Goal: Task Accomplishment & Management: Use online tool/utility

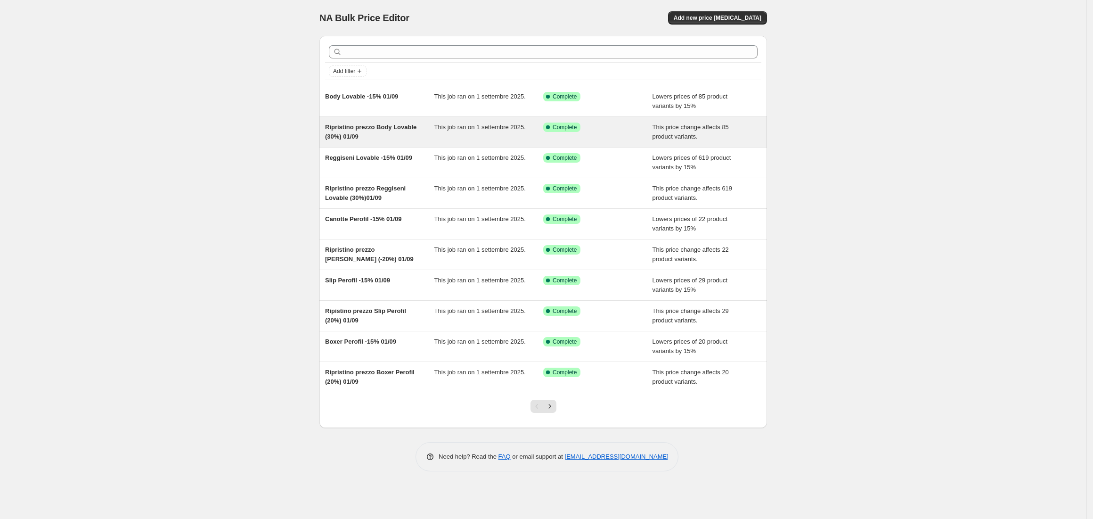
click at [353, 136] on span "Ripristino prezzo Body Lovable (30%) 01/09" at bounding box center [370, 131] width 91 height 16
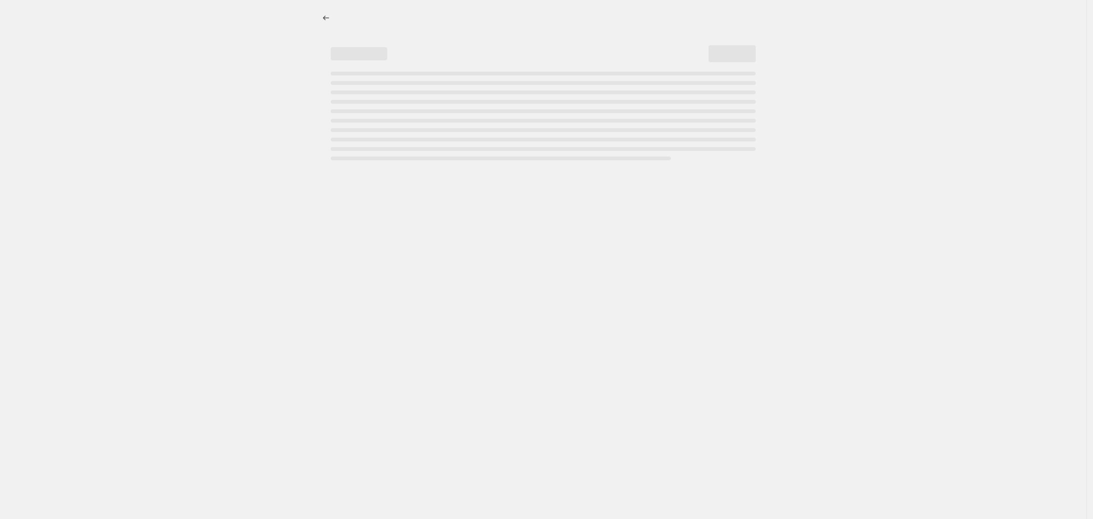
select select "ecap"
select select "no_change"
select select "vendor"
select select "collection"
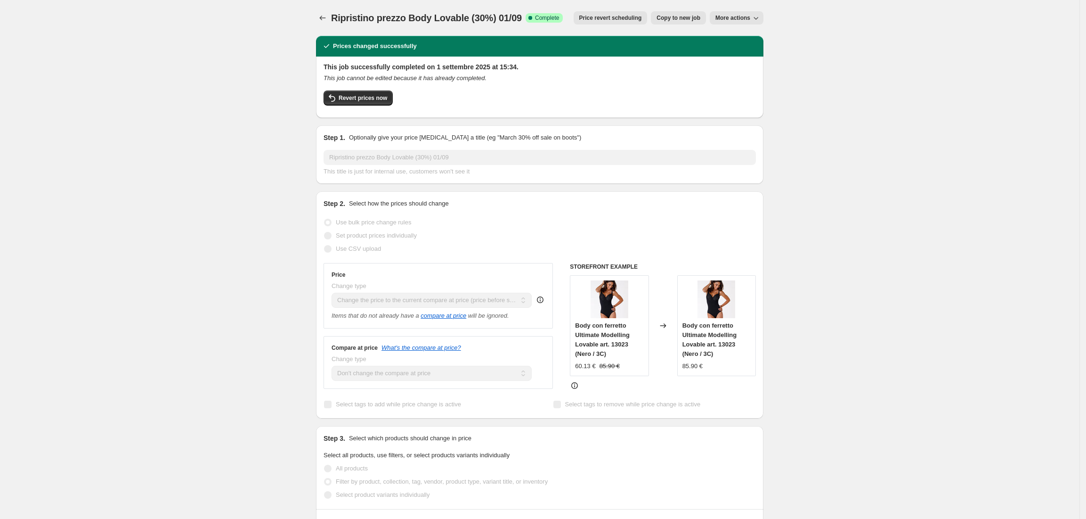
click at [690, 21] on span "Copy to new job" at bounding box center [679, 18] width 44 height 8
select select "ecap"
select select "no_change"
select select "vendor"
select select "collection"
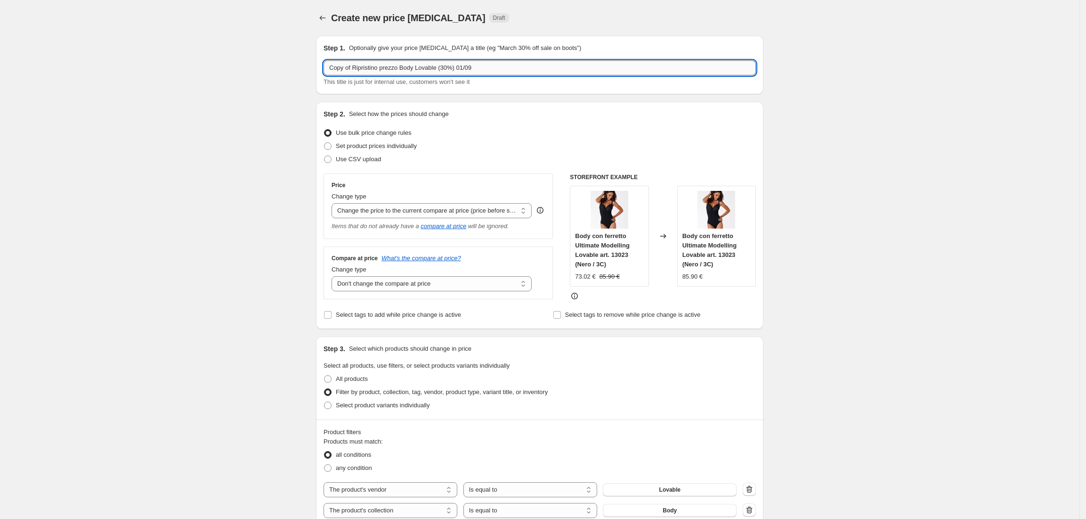
click at [355, 68] on input "Copy of Ripristino prezzo Body Lovable (30%) 01/09" at bounding box center [540, 67] width 432 height 15
click at [426, 67] on input "Ripristino prezzo Body Lovable (30%) 01/09" at bounding box center [540, 67] width 432 height 15
click at [456, 68] on input "Ripristino prezzo Body Lovable (15%) 01/09" at bounding box center [540, 67] width 432 height 15
type input "Ripristino prezzo Body Lovable (15%) 01/10"
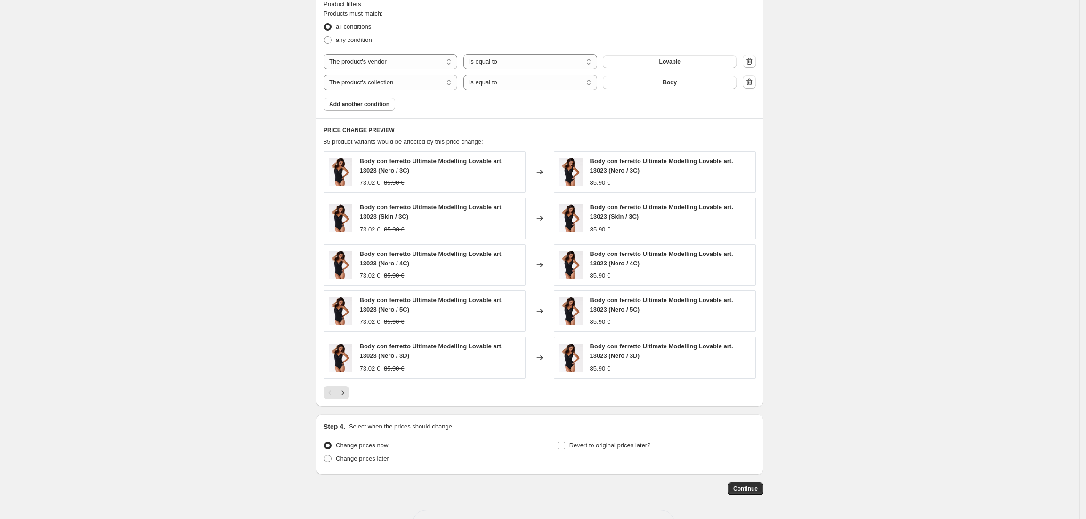
scroll to position [464, 0]
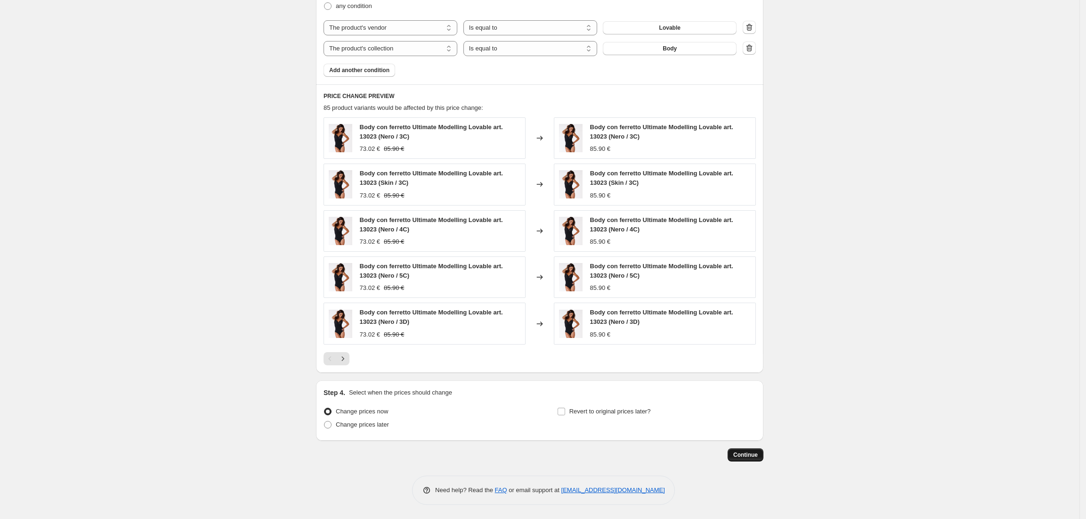
click at [752, 453] on span "Continue" at bounding box center [745, 455] width 24 height 8
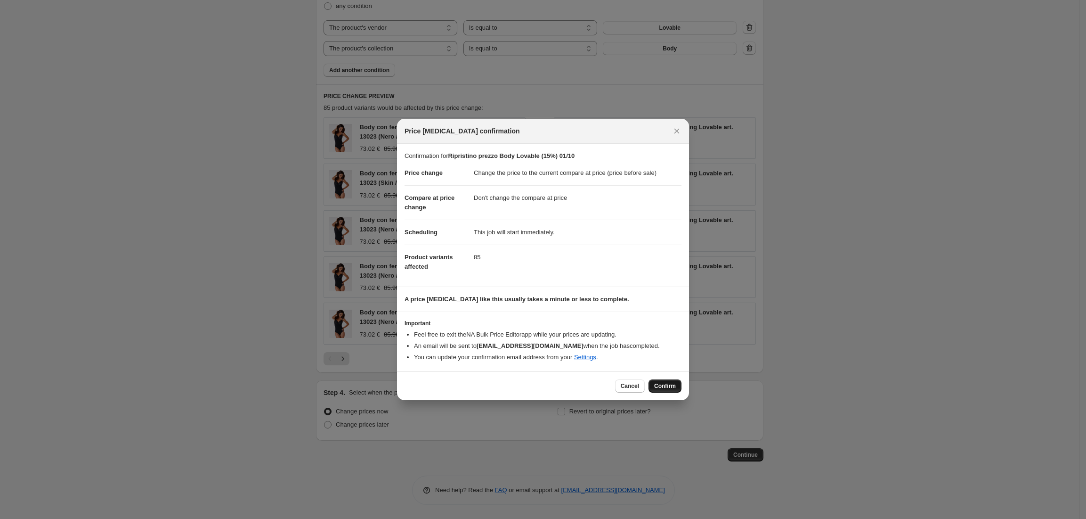
click at [668, 384] on span "Confirm" at bounding box center [665, 386] width 22 height 8
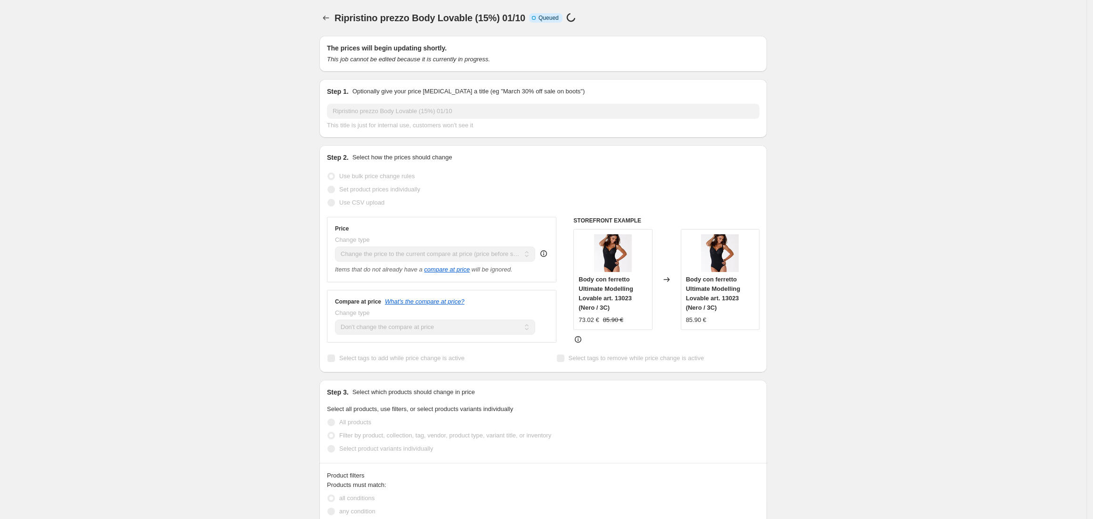
select select "ecap"
select select "no_change"
select select "vendor"
select select "collection"
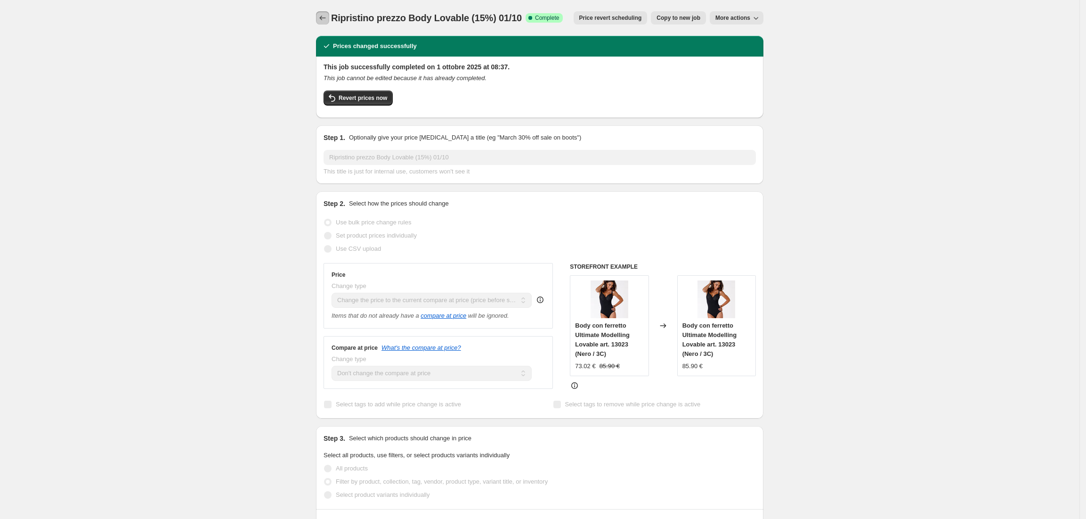
click at [322, 21] on icon "Price change jobs" at bounding box center [322, 17] width 9 height 9
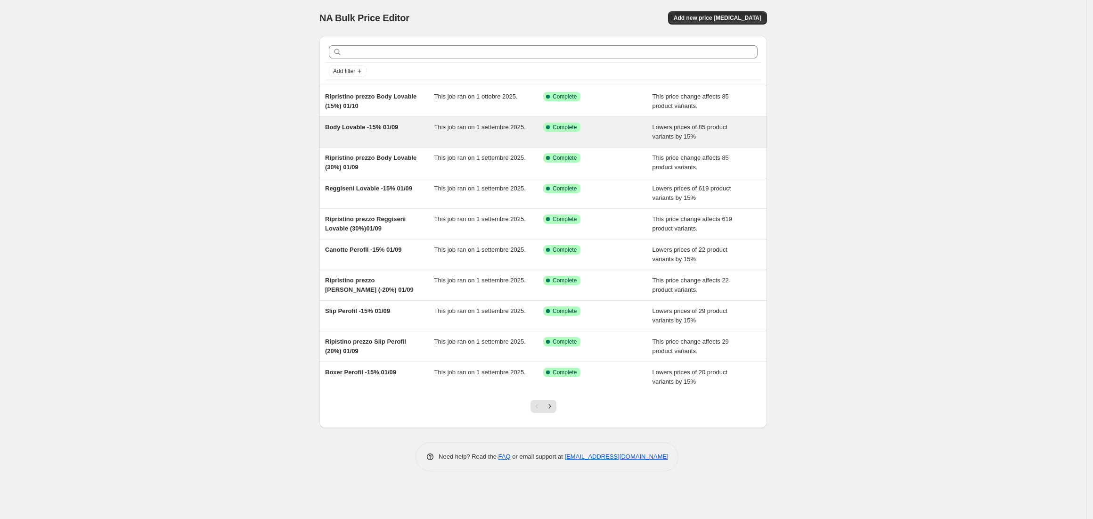
click at [356, 128] on span "Body Lovable -15% 01/09" at bounding box center [361, 126] width 73 height 7
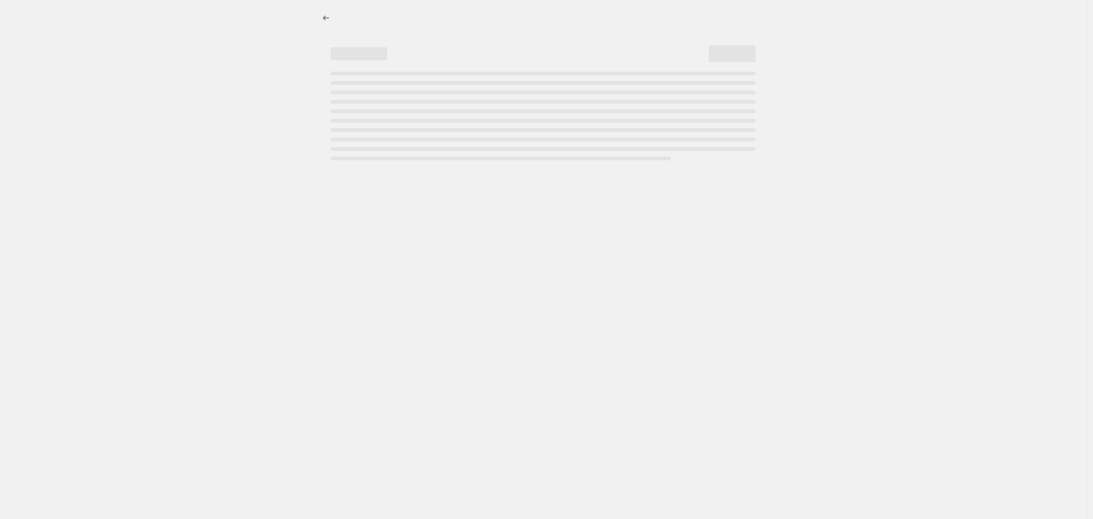
select select "percentage"
select select "vendor"
select select "collection"
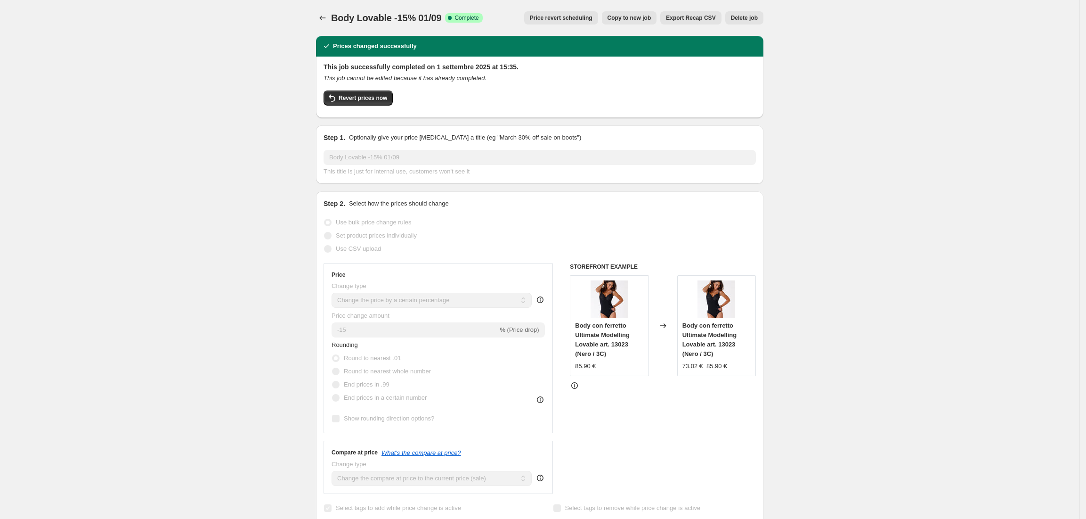
click at [621, 16] on span "Copy to new job" at bounding box center [630, 18] width 44 height 8
select select "percentage"
select select "vendor"
select select "collection"
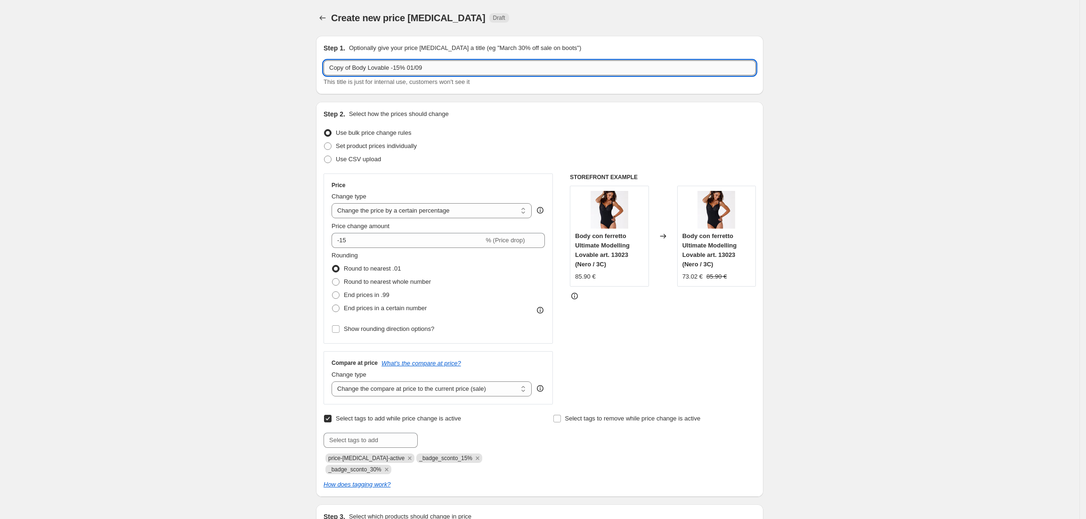
click at [355, 68] on input "Copy of Body Lovable -15% 01/09" at bounding box center [540, 67] width 432 height 15
click at [379, 69] on input "Body Lovable -15% 01/09" at bounding box center [540, 67] width 432 height 15
click at [434, 69] on input "Body Lovable -20% 01/09" at bounding box center [540, 67] width 432 height 15
type input "Body Lovable -20% 01/10"
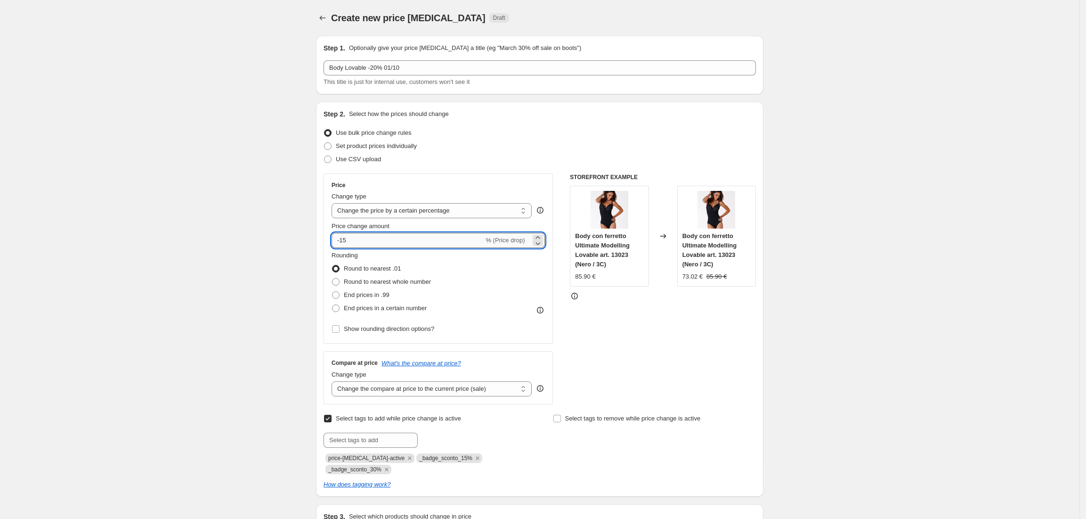
click at [407, 240] on input "-15" at bounding box center [408, 240] width 152 height 15
type input "-1"
type input "-20"
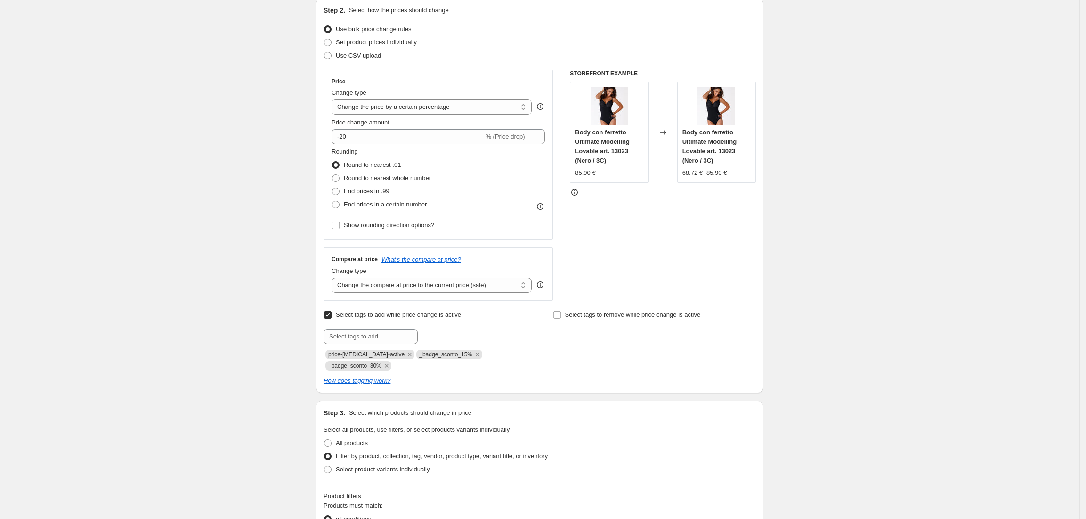
scroll to position [125, 0]
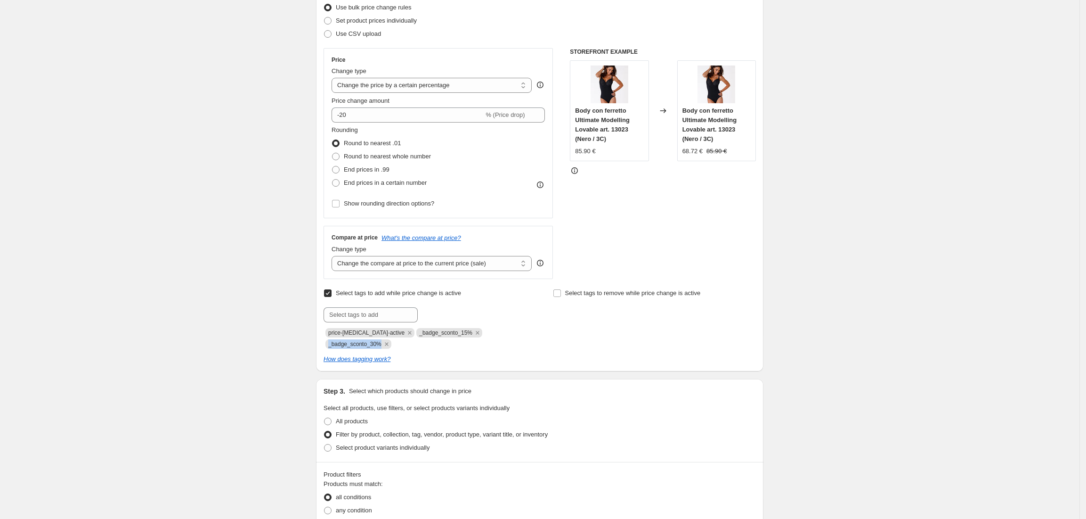
drag, startPoint x: 380, startPoint y: 344, endPoint x: 332, endPoint y: 341, distance: 47.7
click at [332, 341] on span "_badge_sconto_30%" at bounding box center [354, 344] width 53 height 7
copy span "_badge_sconto_30%"
click at [355, 313] on input "text" at bounding box center [371, 314] width 94 height 15
paste input "_badge_sconto_30%"
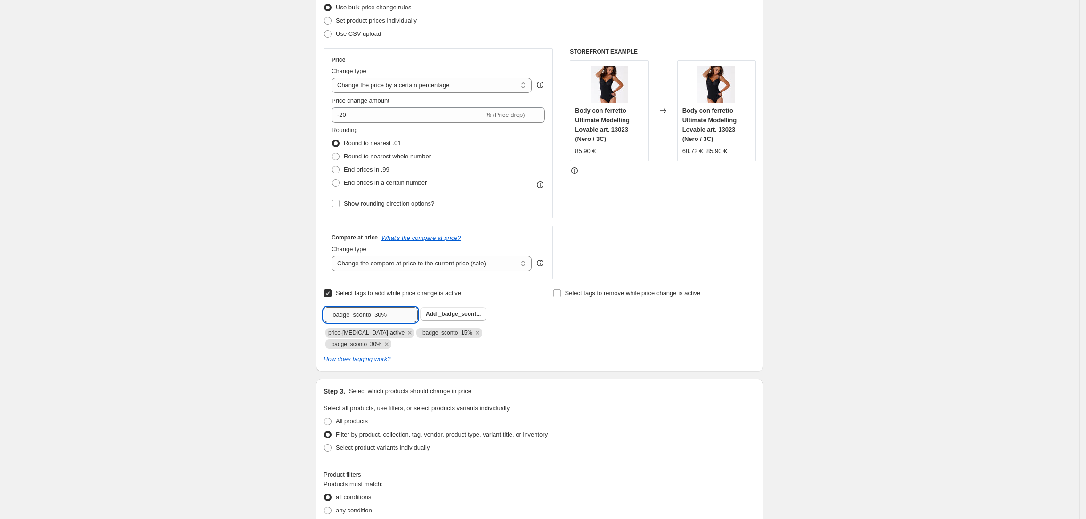
click at [377, 316] on input "_badge_sconto_30%" at bounding box center [371, 314] width 94 height 15
type input "_badge_sconto_20%"
click at [451, 313] on span "_badge_scont..." at bounding box center [460, 313] width 43 height 7
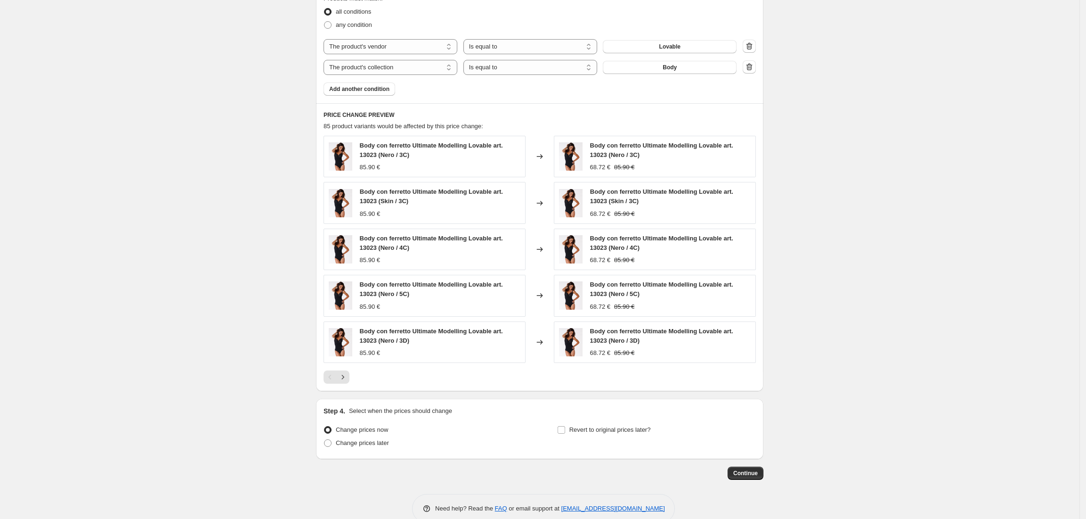
scroll to position [632, 0]
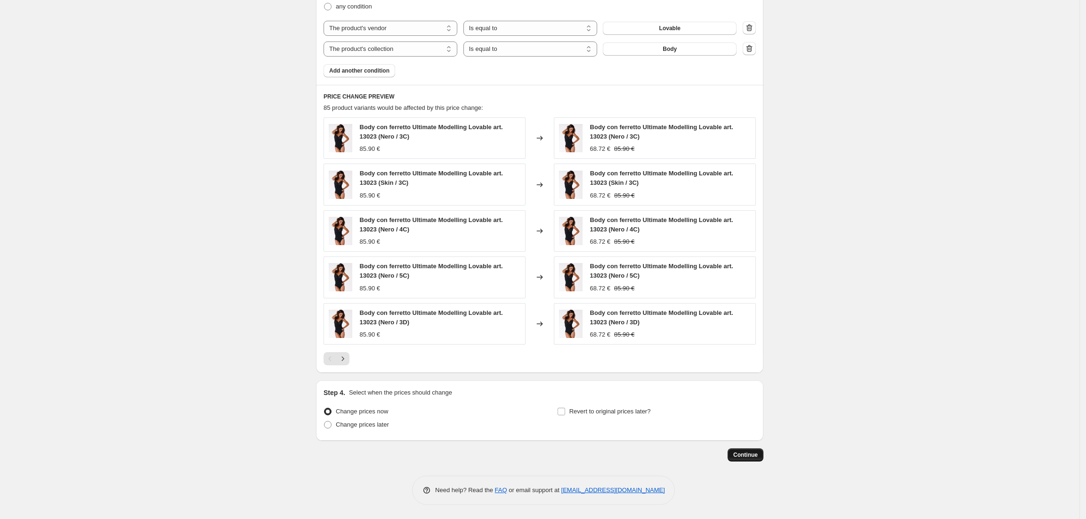
click at [749, 456] on span "Continue" at bounding box center [745, 455] width 24 height 8
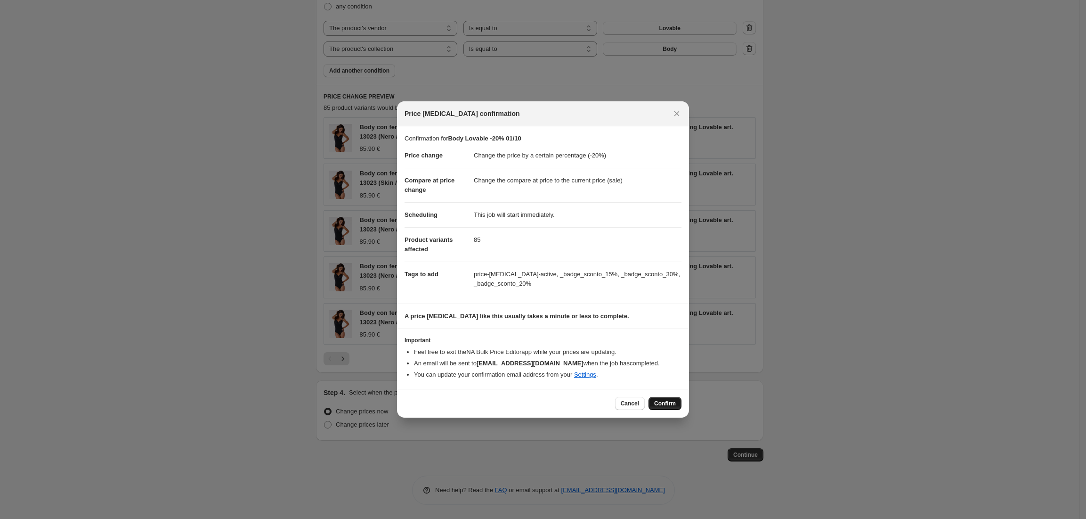
click at [670, 405] on span "Confirm" at bounding box center [665, 403] width 22 height 8
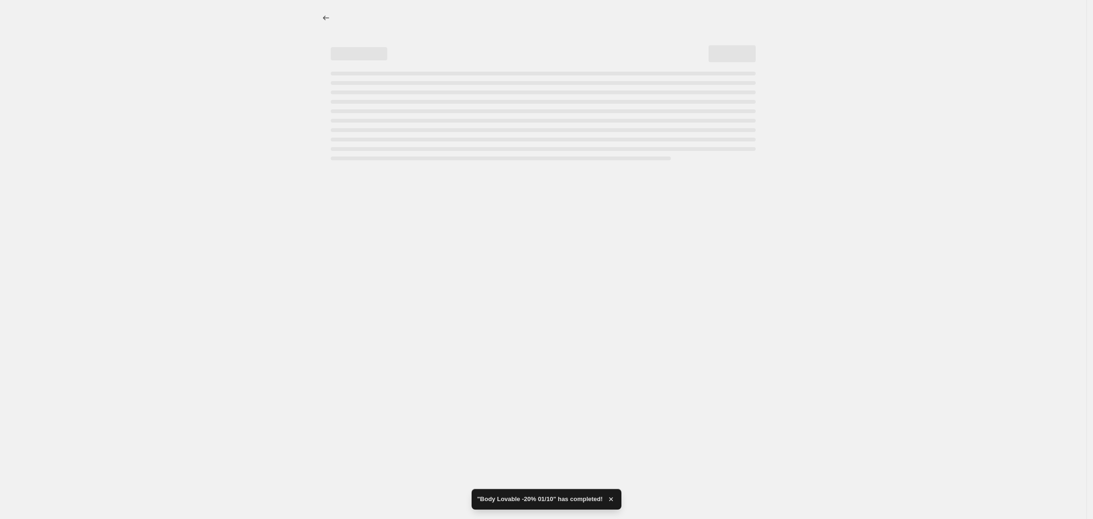
select select "percentage"
select select "vendor"
select select "collection"
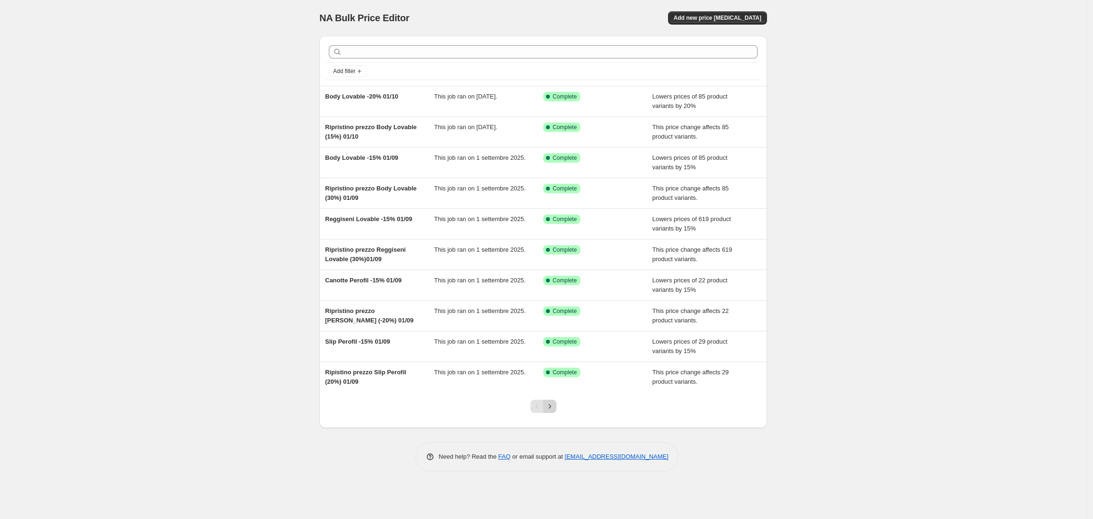
click at [549, 404] on icon "Next" at bounding box center [549, 405] width 9 height 9
click at [533, 407] on icon "Previous" at bounding box center [536, 405] width 9 height 9
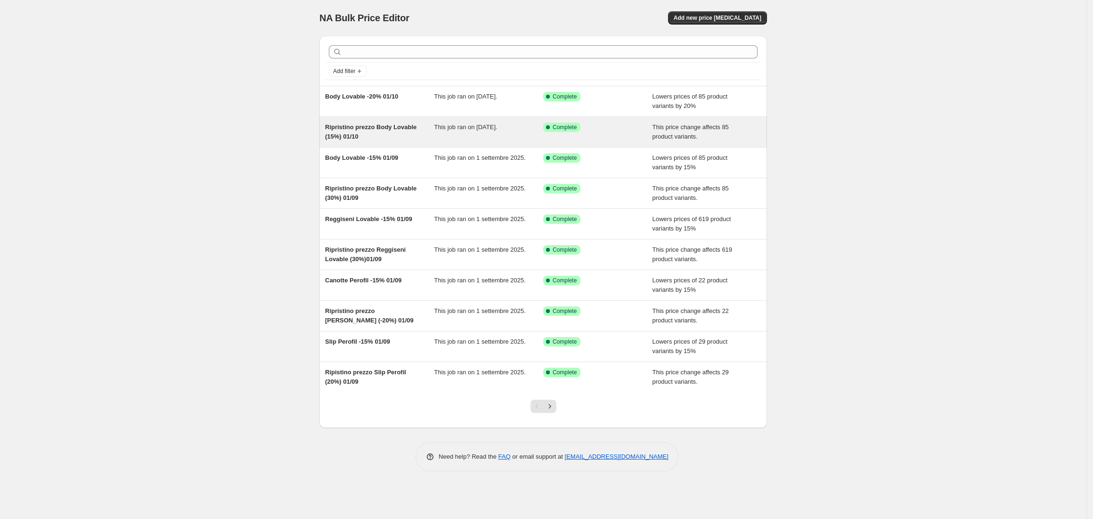
click at [336, 135] on span "Ripristino prezzo Body Lovable (15%) 01/10" at bounding box center [370, 131] width 91 height 16
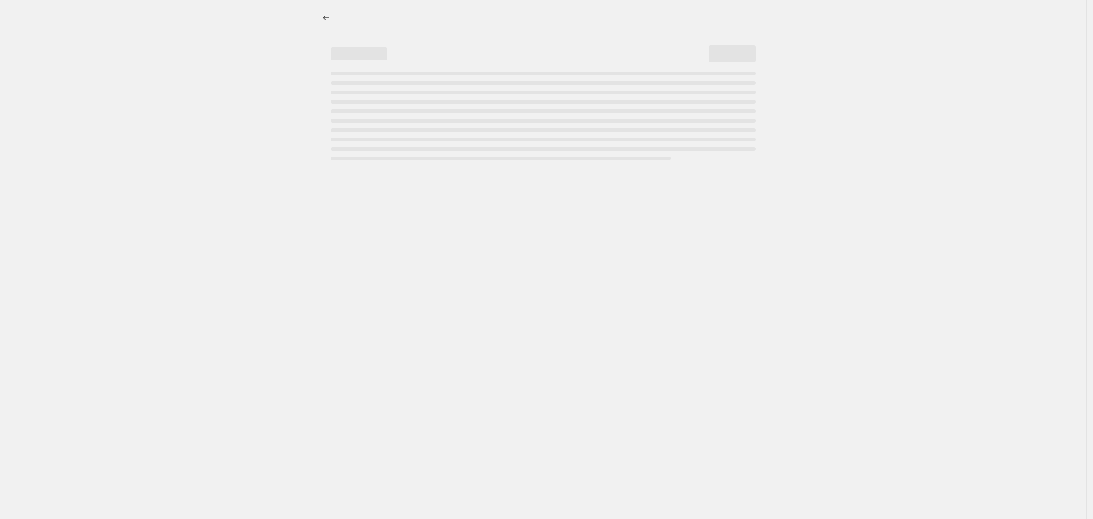
select select "ecap"
select select "no_change"
select select "vendor"
select select "collection"
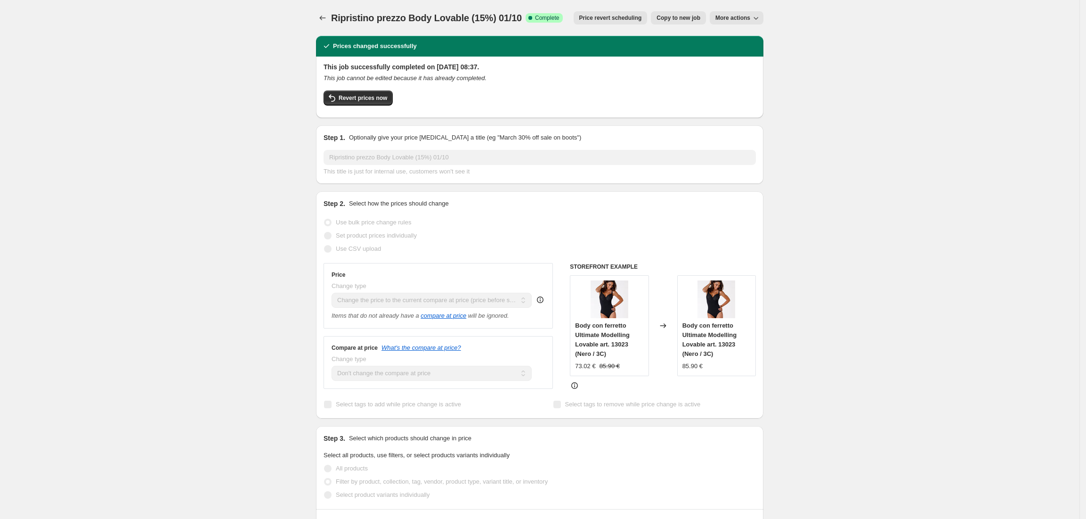
click at [686, 19] on span "Copy to new job" at bounding box center [679, 18] width 44 height 8
select select "ecap"
select select "no_change"
select select "vendor"
select select "collection"
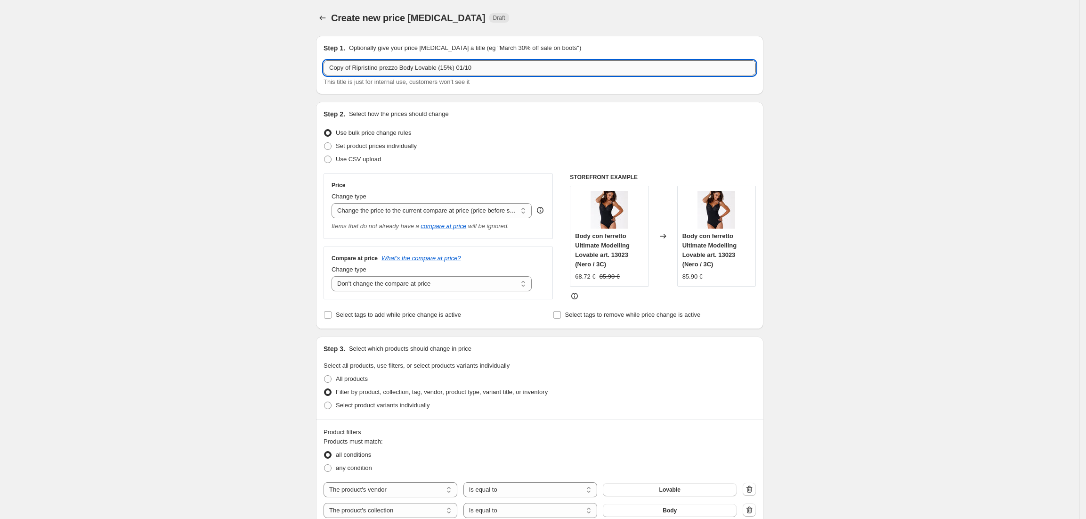
click at [355, 72] on input "Copy of Ripristino prezzo Body Lovable (15%) 01/10" at bounding box center [540, 67] width 432 height 15
click at [392, 68] on input "Ripristino prezzo Body Lovable (15%) 01/10" at bounding box center [540, 67] width 432 height 15
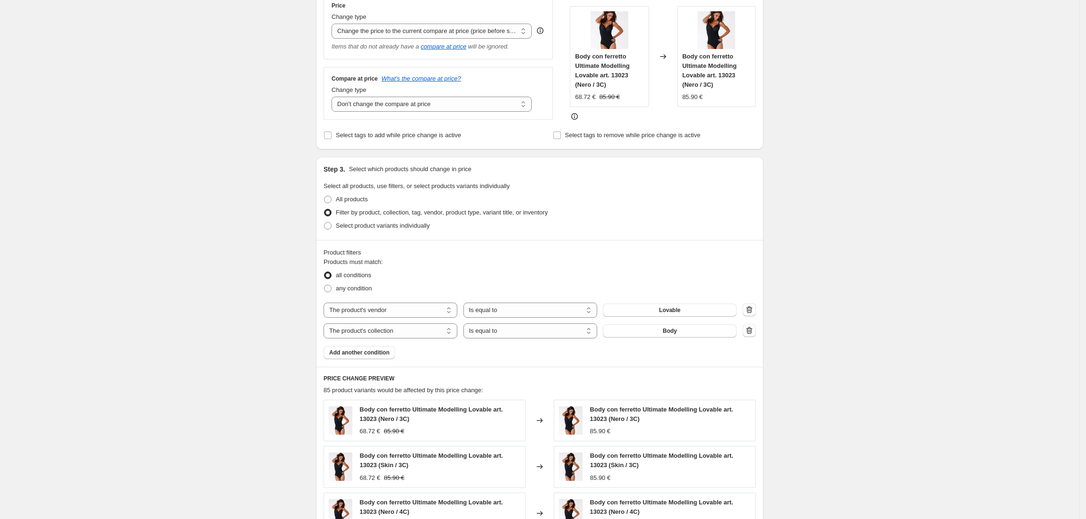
scroll to position [188, 0]
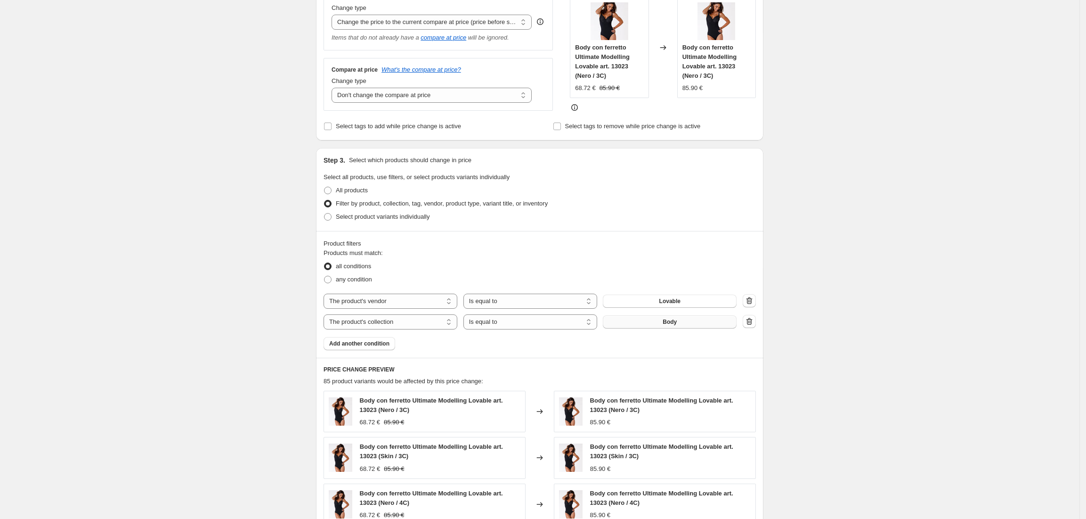
type input "Ripristino prezzo Reggiseni Lovable (15%) 01/10"
click at [671, 326] on button "Body" at bounding box center [670, 321] width 134 height 13
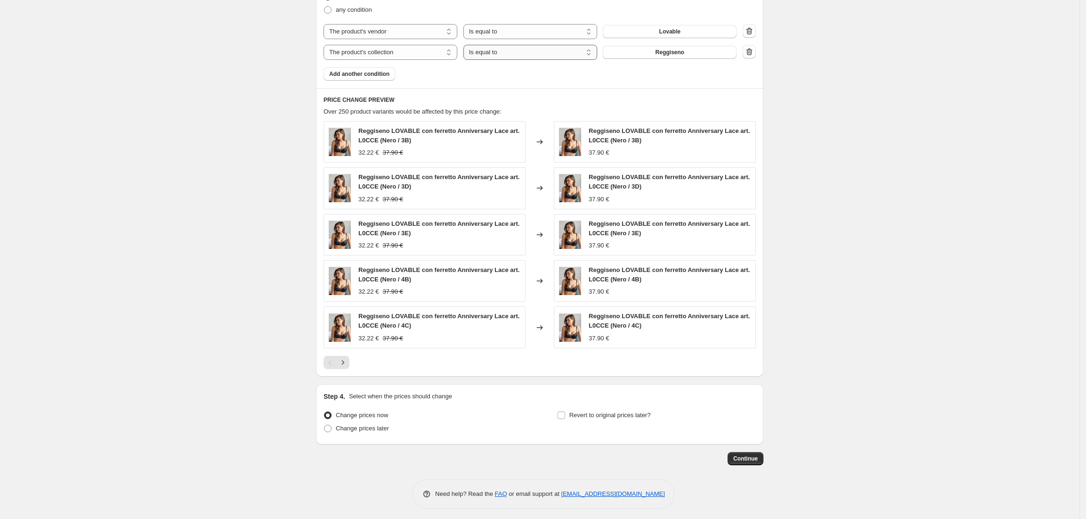
scroll to position [464, 0]
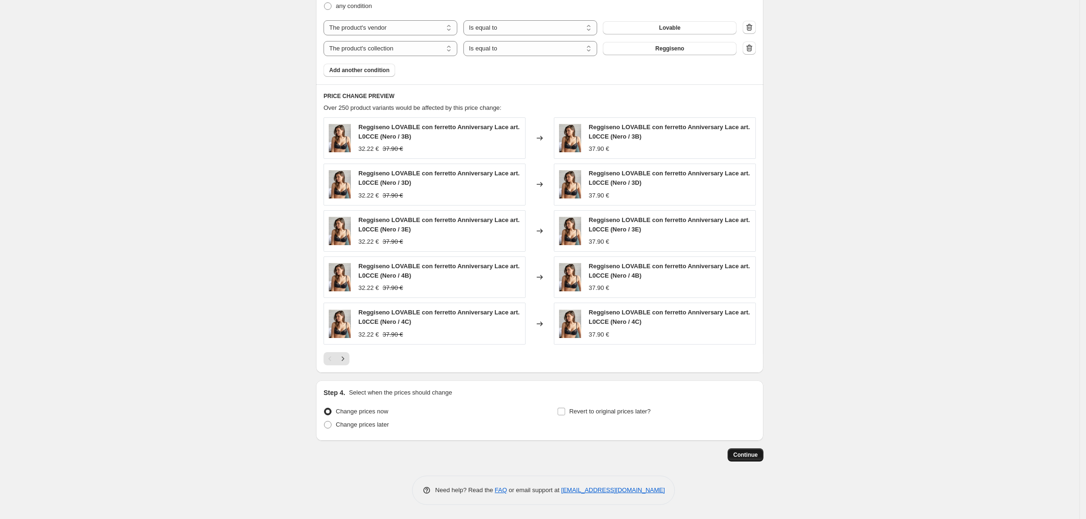
click at [745, 451] on span "Continue" at bounding box center [745, 455] width 24 height 8
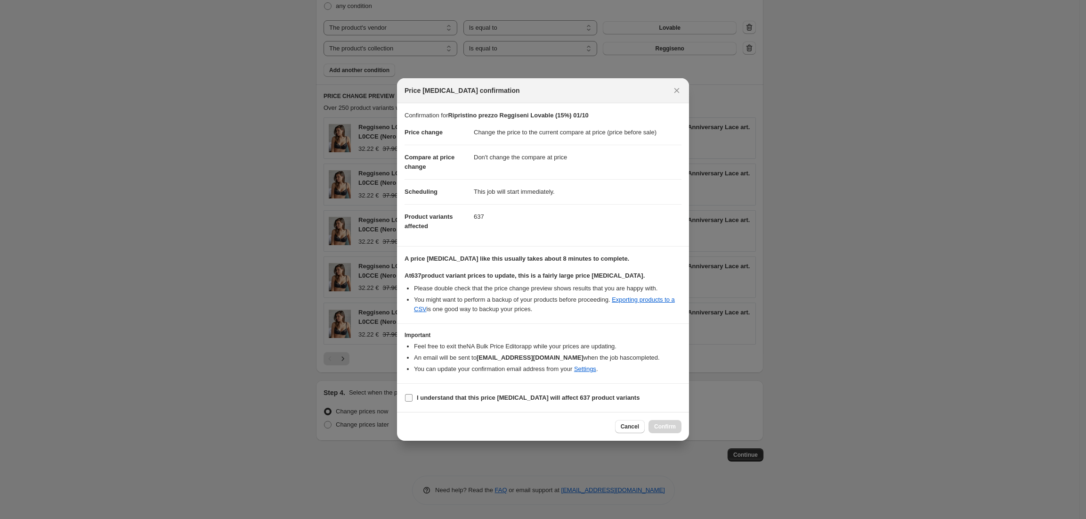
click at [406, 400] on input "I understand that this price [MEDICAL_DATA] will affect 637 product variants" at bounding box center [409, 398] width 8 height 8
checkbox input "true"
click at [668, 426] on span "Confirm" at bounding box center [665, 427] width 22 height 8
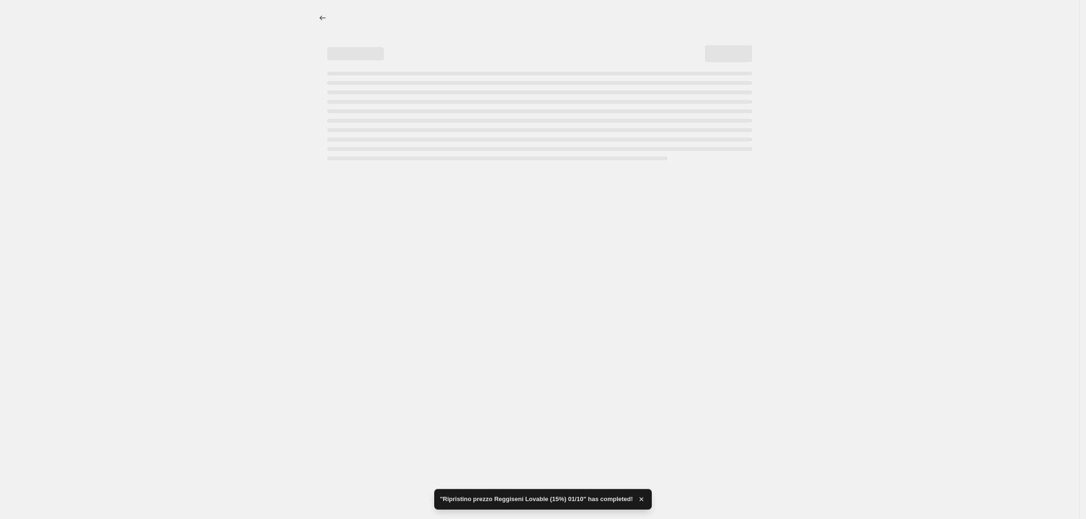
select select "ecap"
select select "no_change"
select select "vendor"
select select "collection"
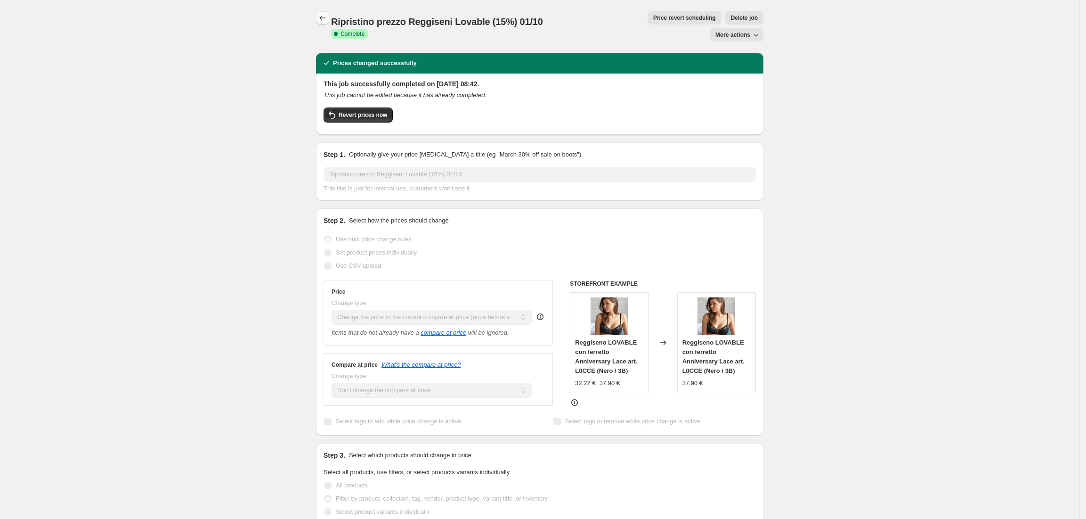
click at [323, 22] on icon "Price change jobs" at bounding box center [322, 17] width 9 height 9
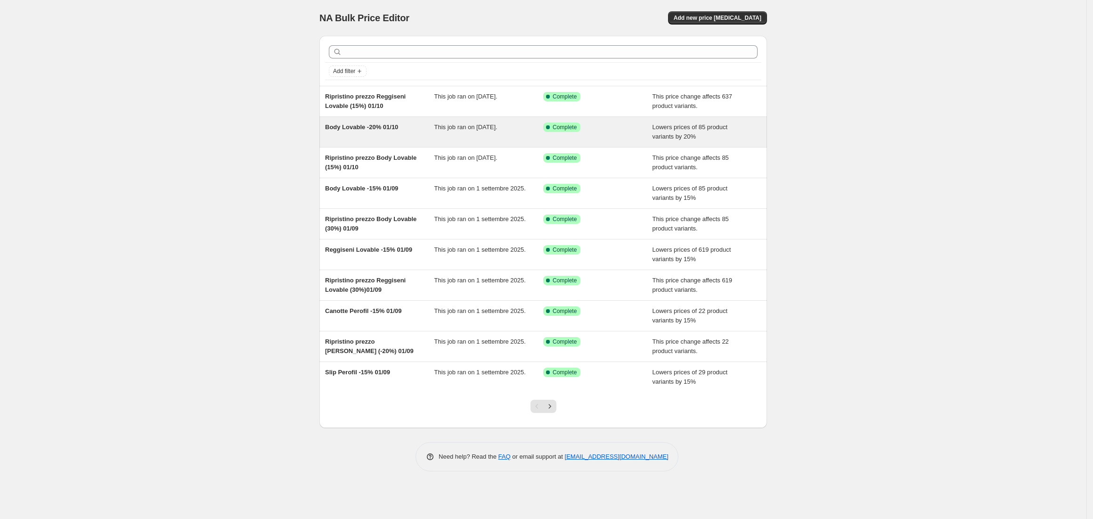
click at [336, 129] on span "Body Lovable -20% 01/10" at bounding box center [361, 126] width 73 height 7
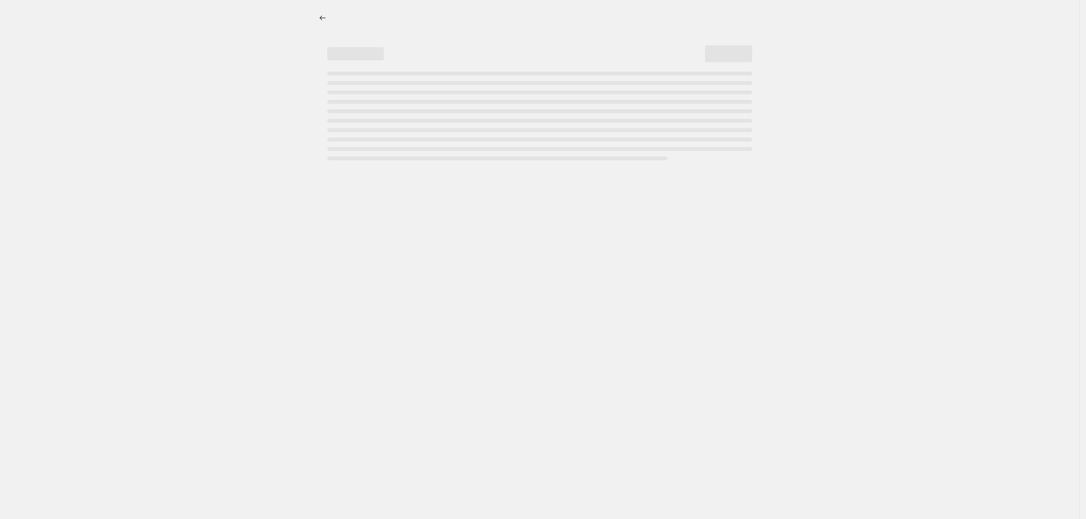
select select "percentage"
select select "vendor"
select select "collection"
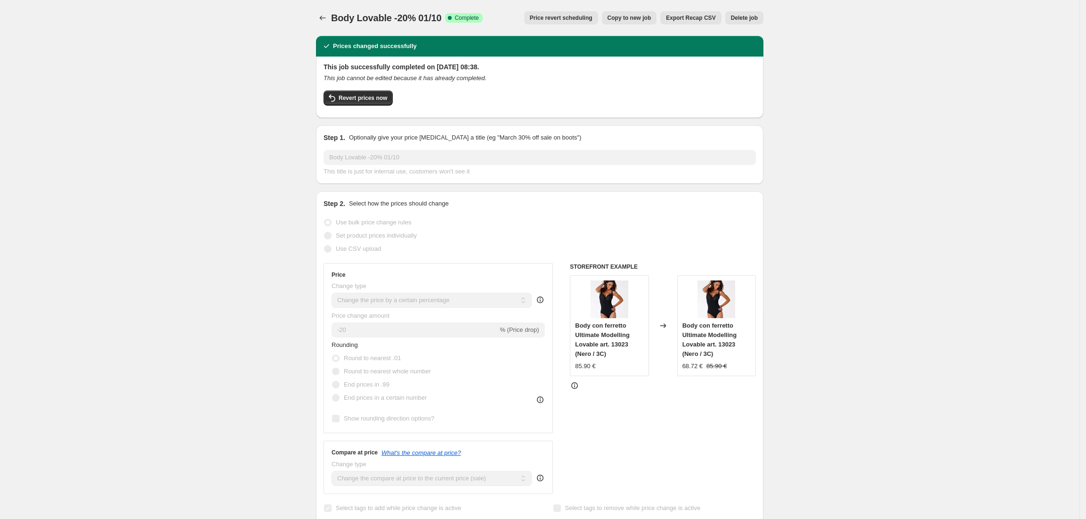
click at [624, 17] on span "Copy to new job" at bounding box center [630, 18] width 44 height 8
select select "percentage"
select select "vendor"
select select "collection"
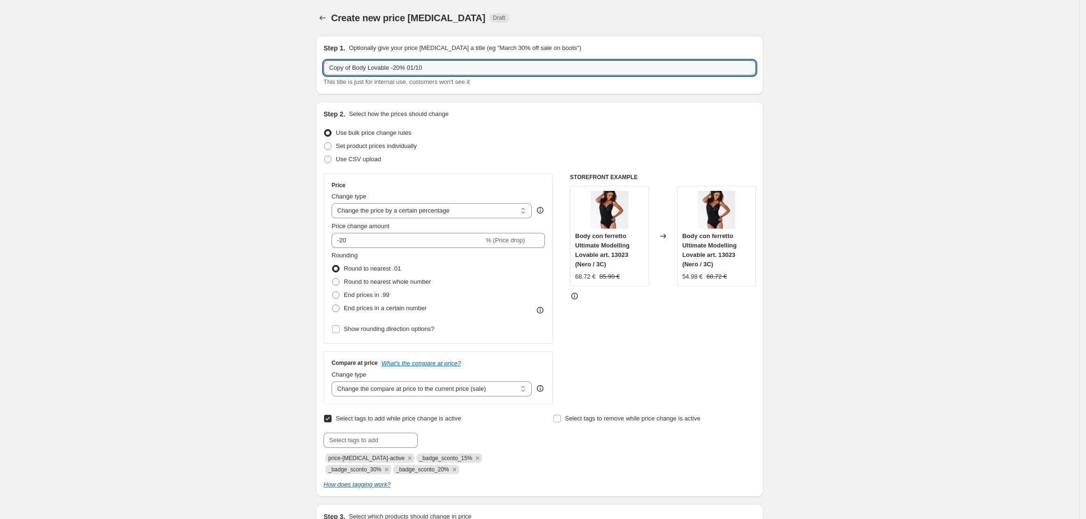
drag, startPoint x: 368, startPoint y: 67, endPoint x: 316, endPoint y: 65, distance: 52.8
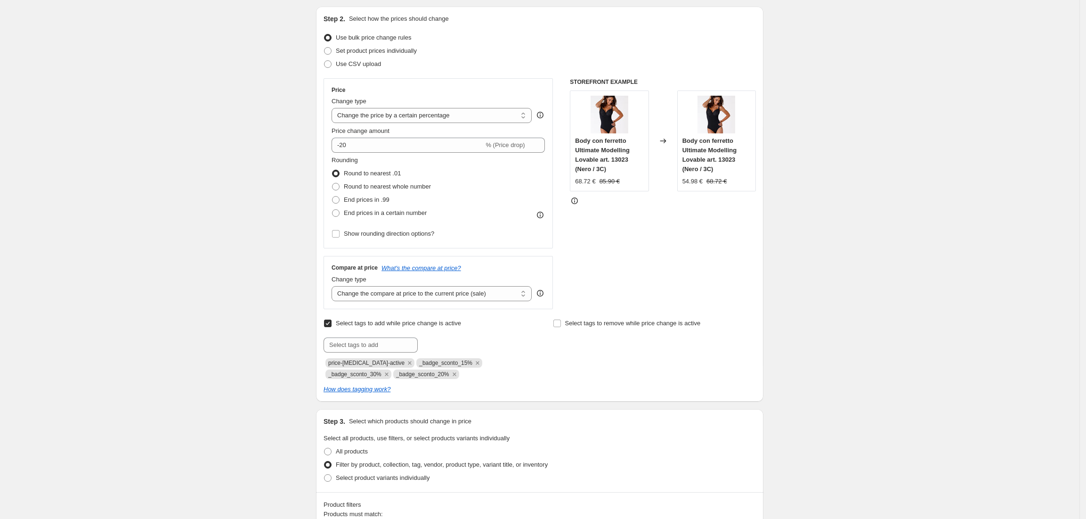
scroll to position [125, 0]
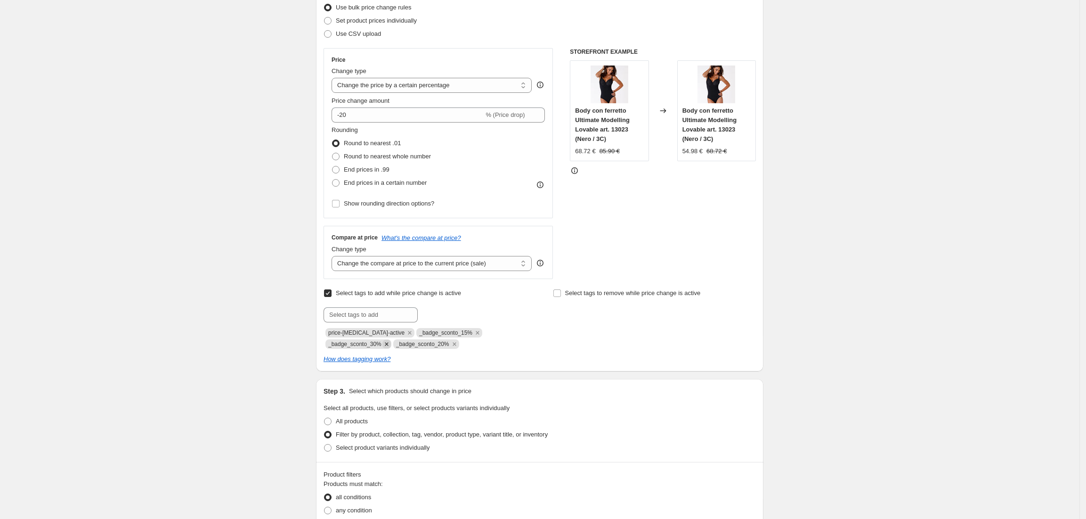
type input "Reggiseni Lovable -20% 01/10"
click at [387, 347] on icon "Remove _badge_sconto_30%" at bounding box center [386, 344] width 8 height 8
click at [473, 335] on icon "Remove _badge_sconto_15%" at bounding box center [477, 332] width 8 height 8
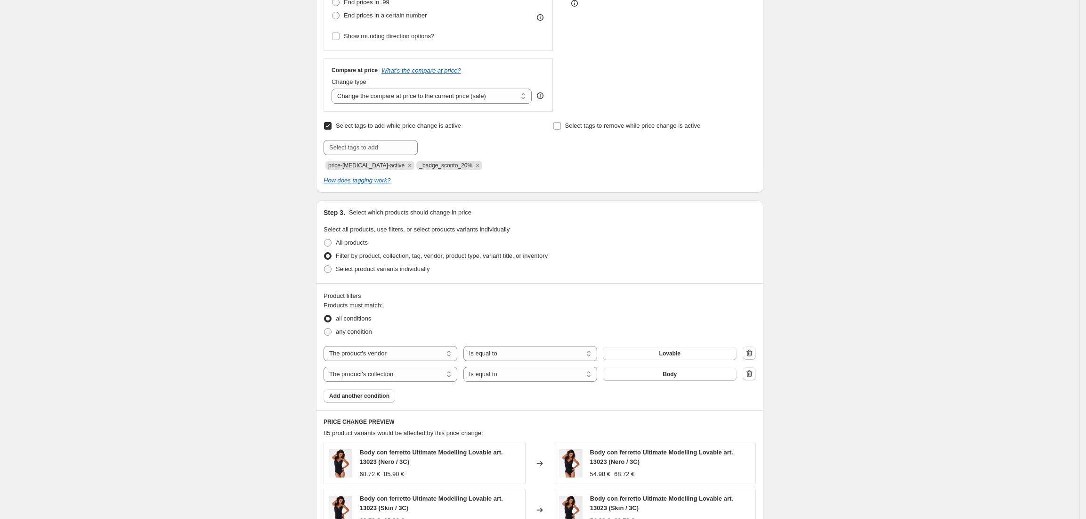
scroll to position [314, 0]
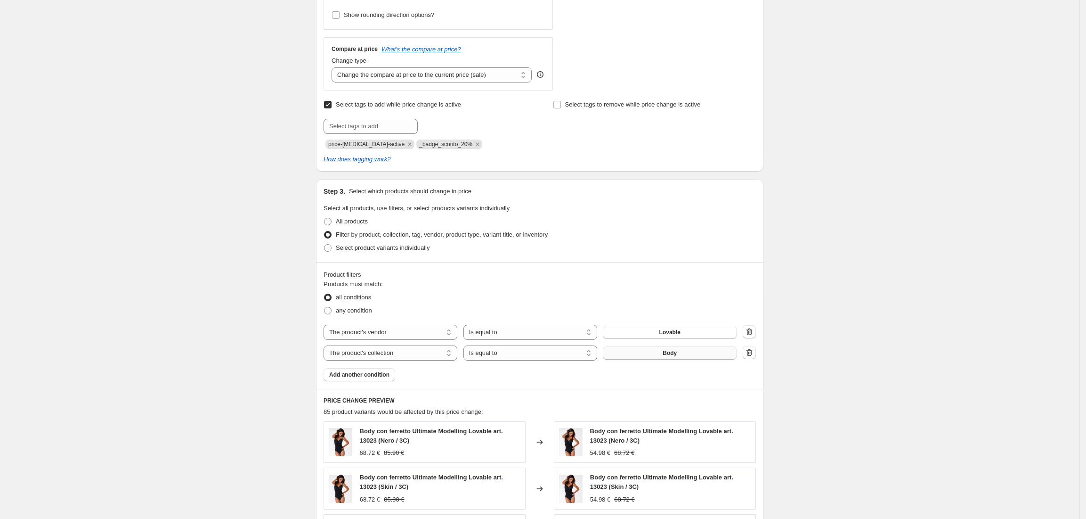
click at [681, 357] on button "Body" at bounding box center [670, 352] width 134 height 13
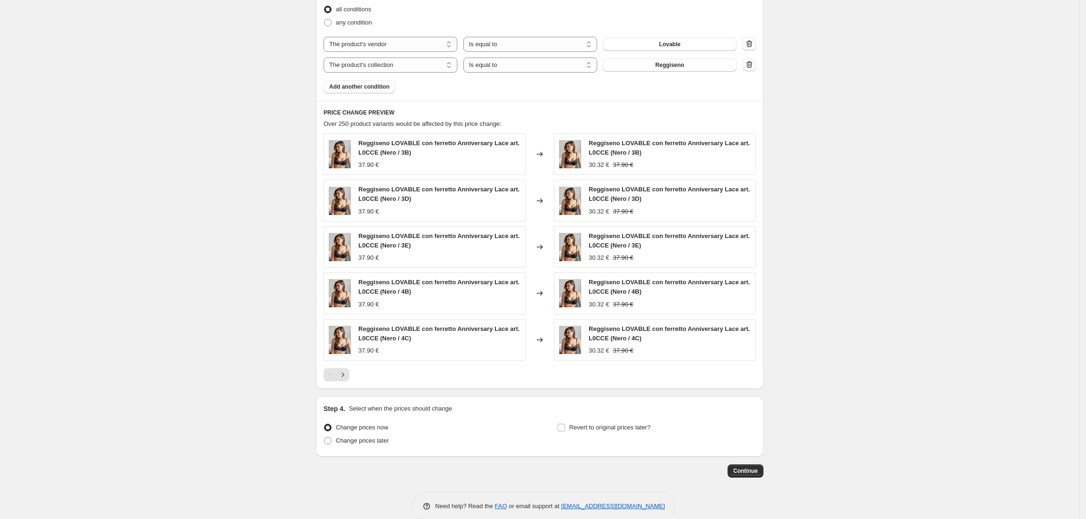
scroll to position [620, 0]
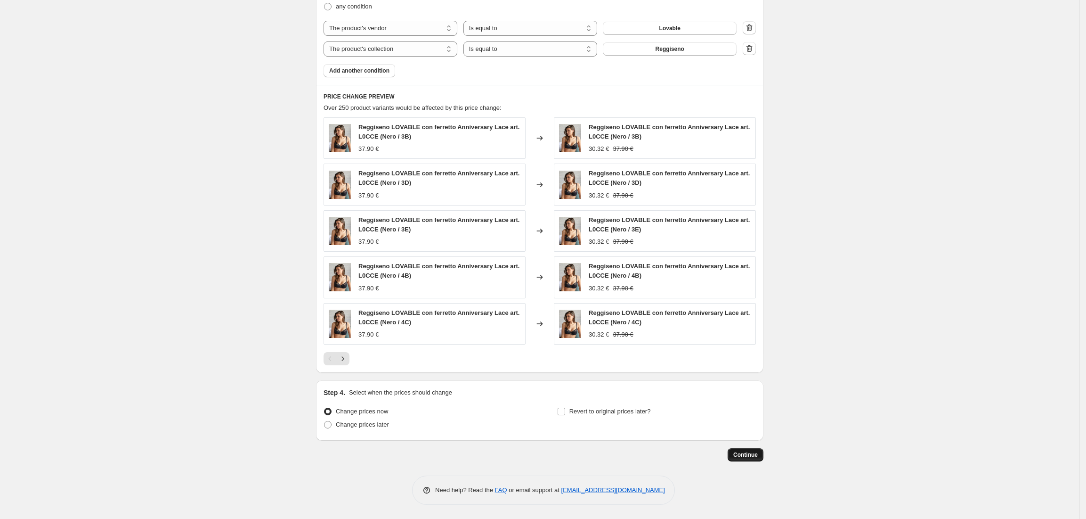
click at [743, 453] on span "Continue" at bounding box center [745, 455] width 24 height 8
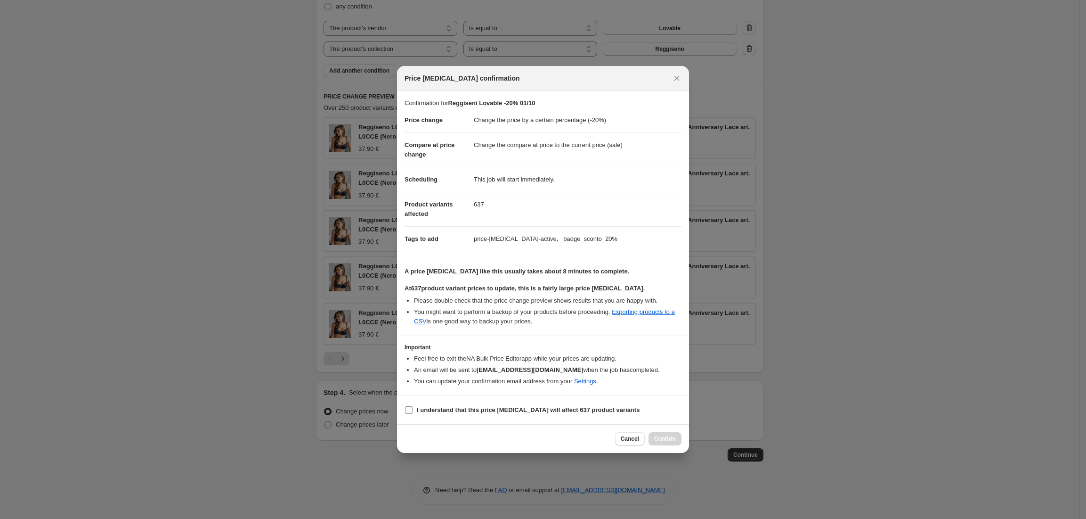
click at [409, 414] on input "I understand that this price [MEDICAL_DATA] will affect 637 product variants" at bounding box center [409, 410] width 8 height 8
checkbox input "true"
click at [670, 434] on button "Confirm" at bounding box center [665, 438] width 33 height 13
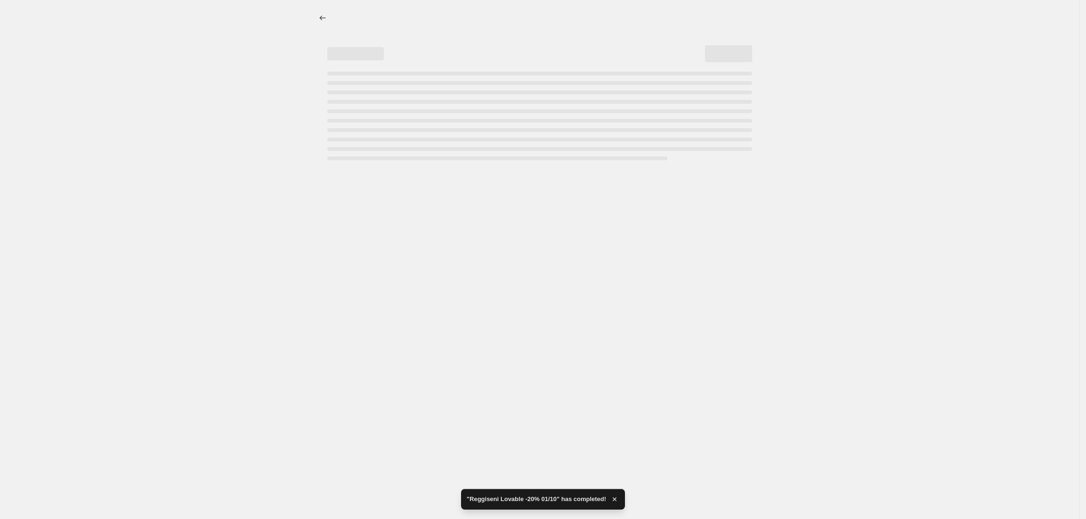
select select "percentage"
select select "vendor"
select select "collection"
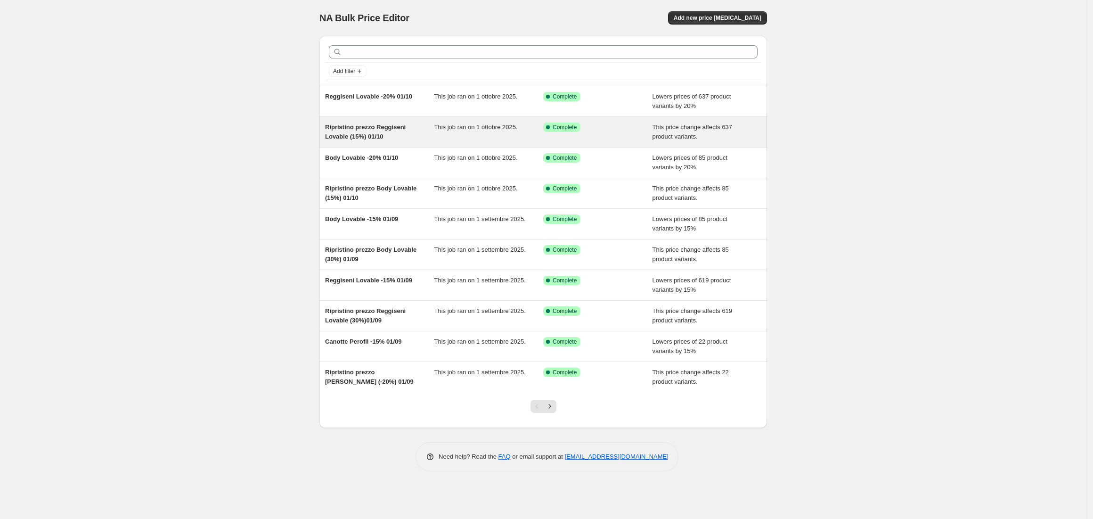
click at [377, 129] on span "Ripristino prezzo Reggiseni Lovable (15%) 01/10" at bounding box center [365, 131] width 81 height 16
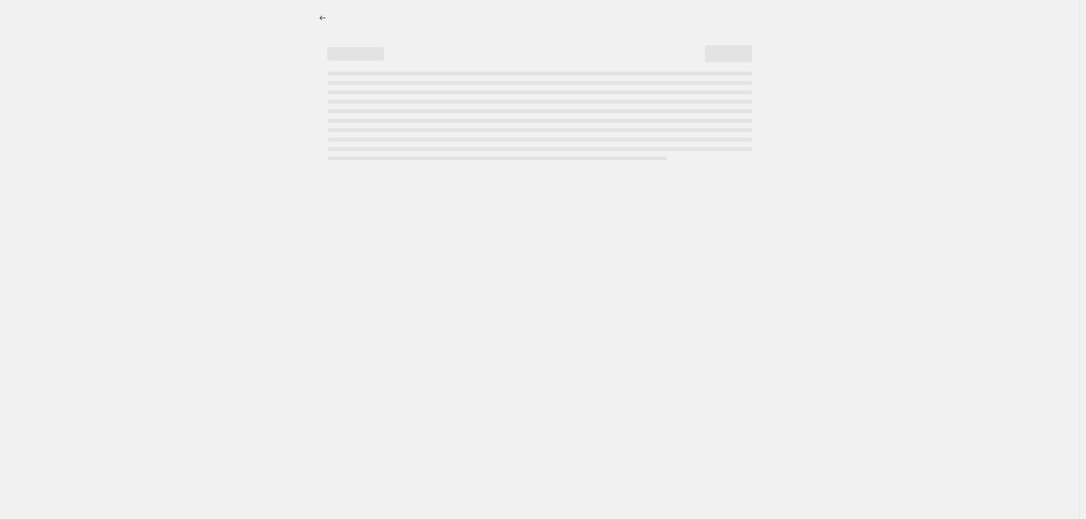
select select "ecap"
select select "no_change"
select select "vendor"
select select "collection"
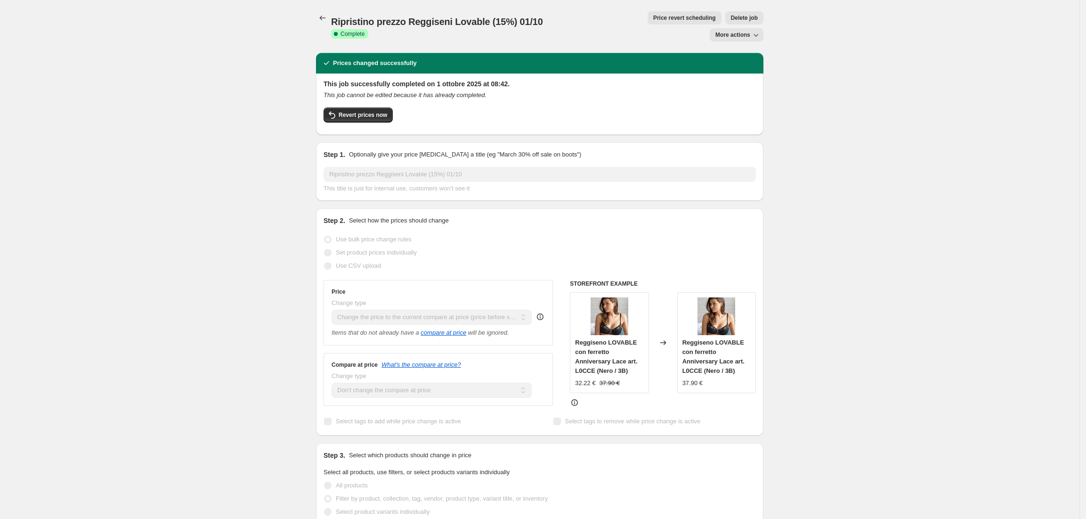
click at [745, 31] on span "More actions" at bounding box center [733, 35] width 35 height 8
click at [748, 38] on span "Copy to new job" at bounding box center [742, 37] width 44 height 7
select select "ecap"
select select "no_change"
select select "vendor"
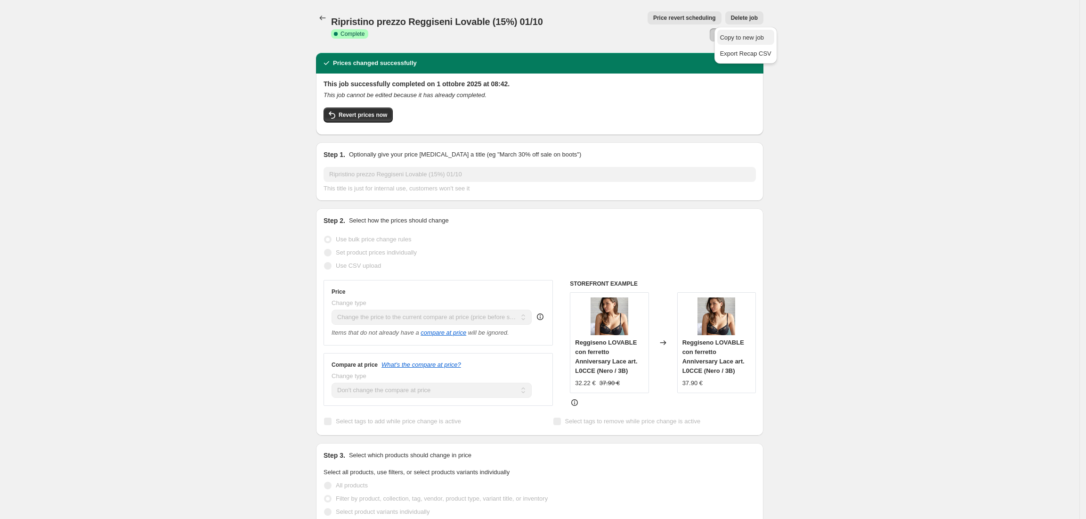
select select "collection"
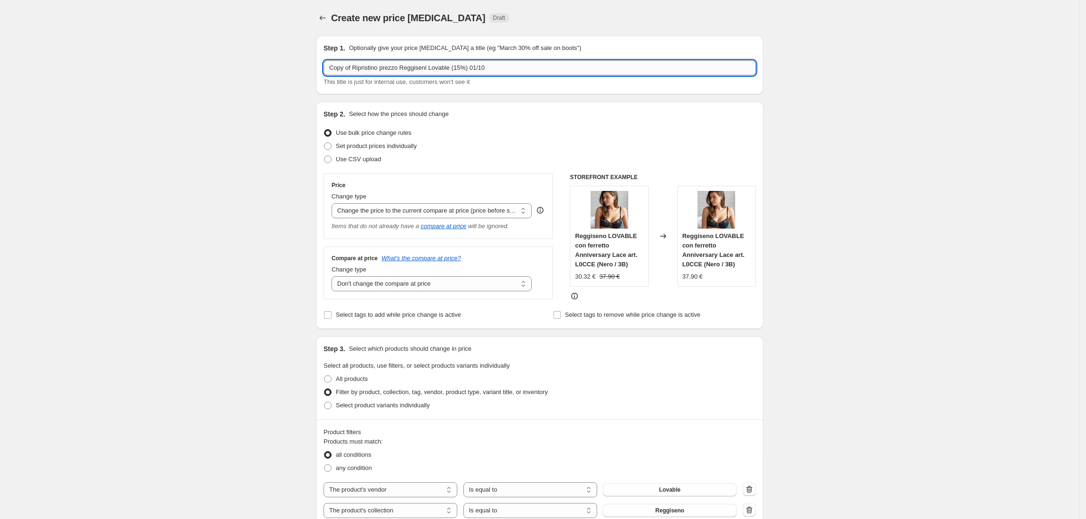
click at [356, 70] on input "Copy of Ripristino prezzo Reggiseni Lovable (15%) 01/10" at bounding box center [540, 67] width 432 height 15
click at [406, 68] on input "Ripristino prezzo Reggiseni Lovable (15%) 01/10" at bounding box center [540, 67] width 432 height 15
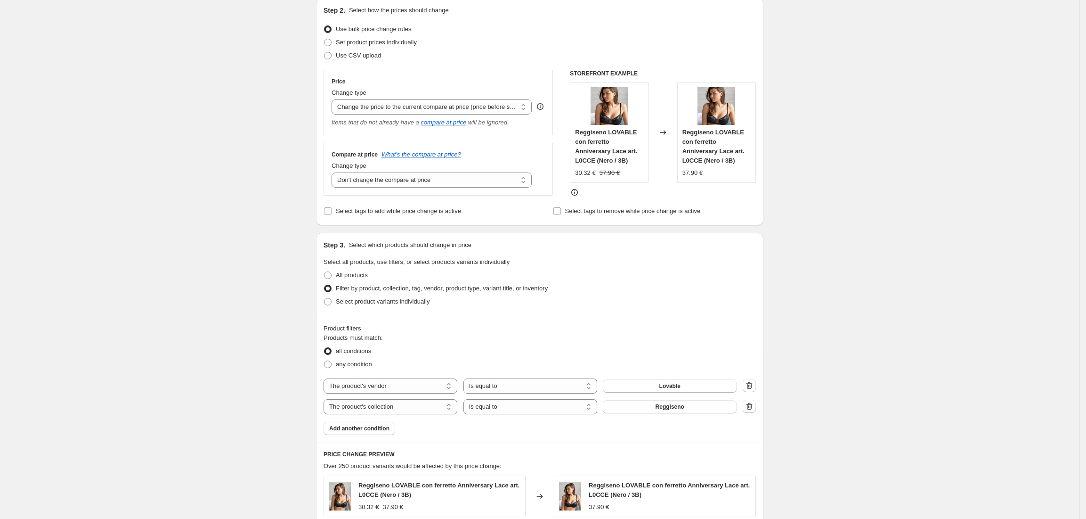
scroll to position [125, 0]
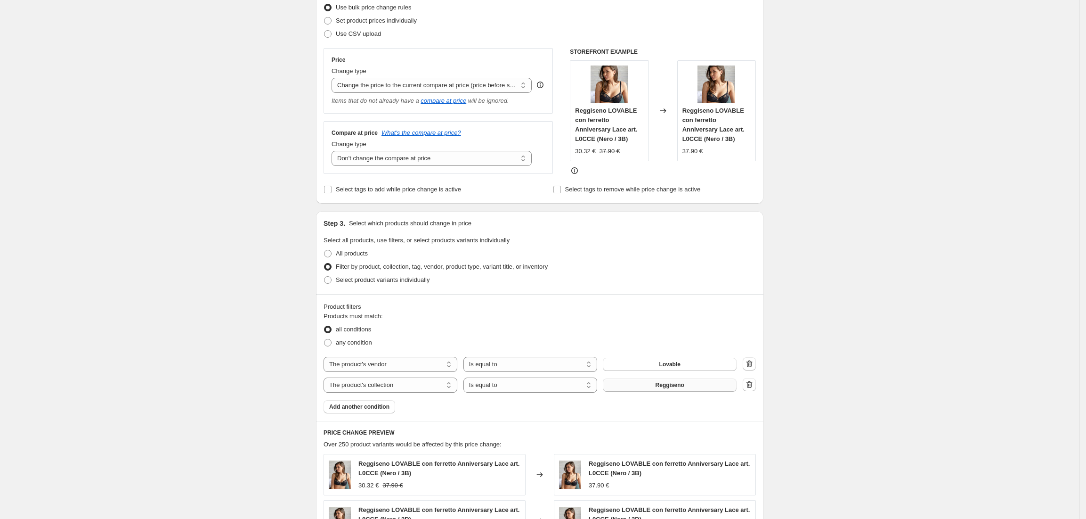
type input "Ripristino prezzo Magliette Lovable (15%) 01/10"
click at [663, 386] on span "Reggiseno" at bounding box center [670, 385] width 29 height 8
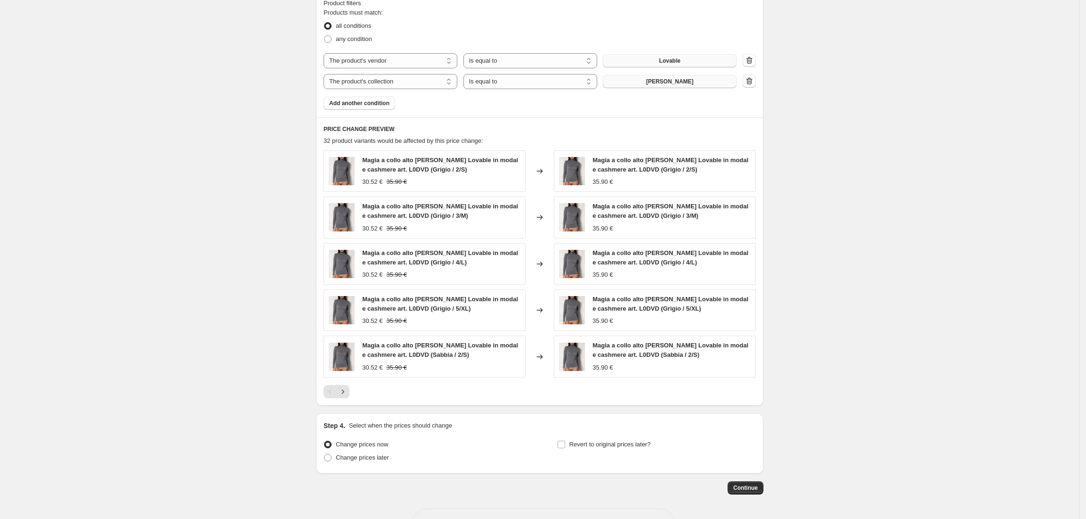
scroll to position [439, 0]
click at [749, 482] on span "Continue" at bounding box center [745, 486] width 24 height 8
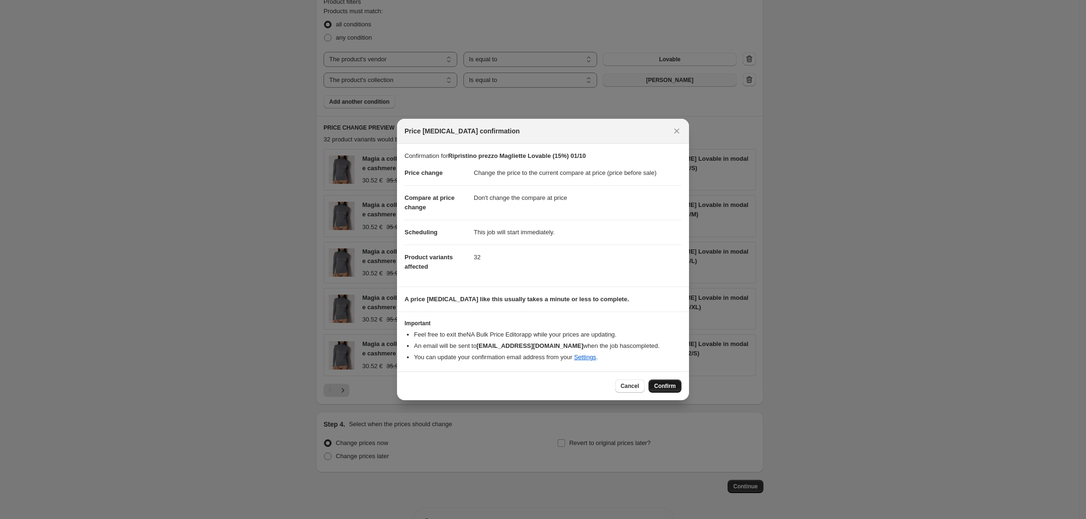
click at [661, 384] on span "Confirm" at bounding box center [665, 386] width 22 height 8
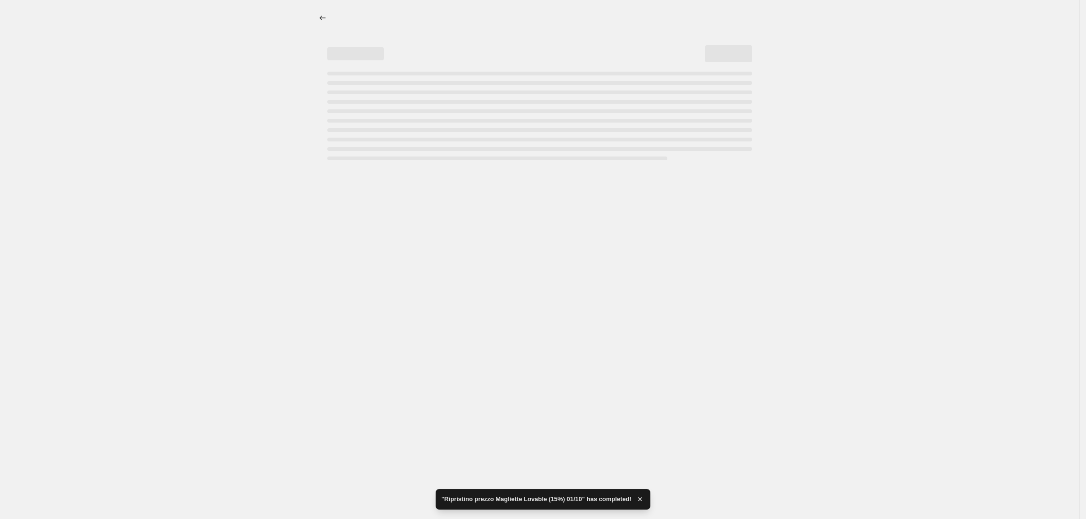
select select "ecap"
select select "no_change"
select select "vendor"
select select "collection"
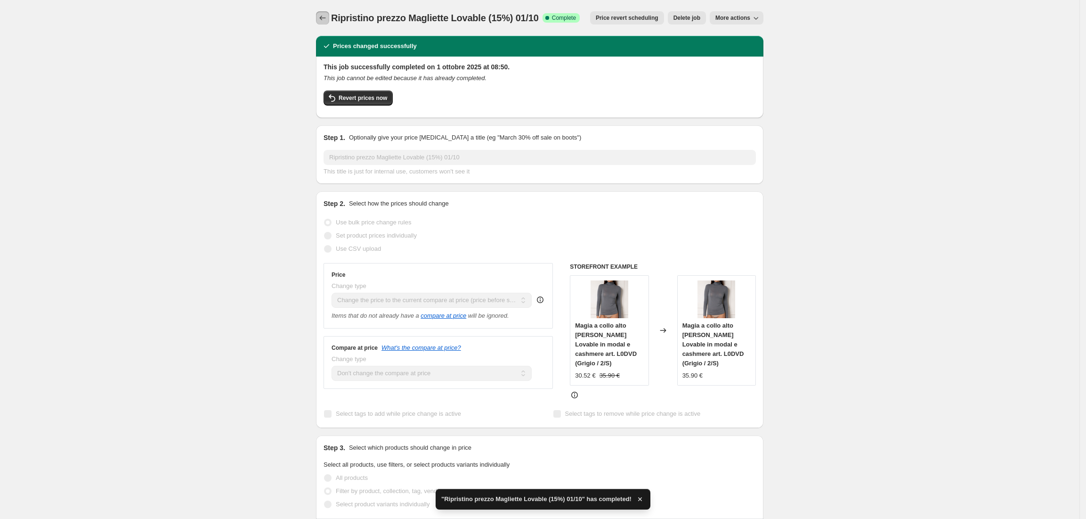
click at [324, 15] on icon "Price change jobs" at bounding box center [322, 17] width 9 height 9
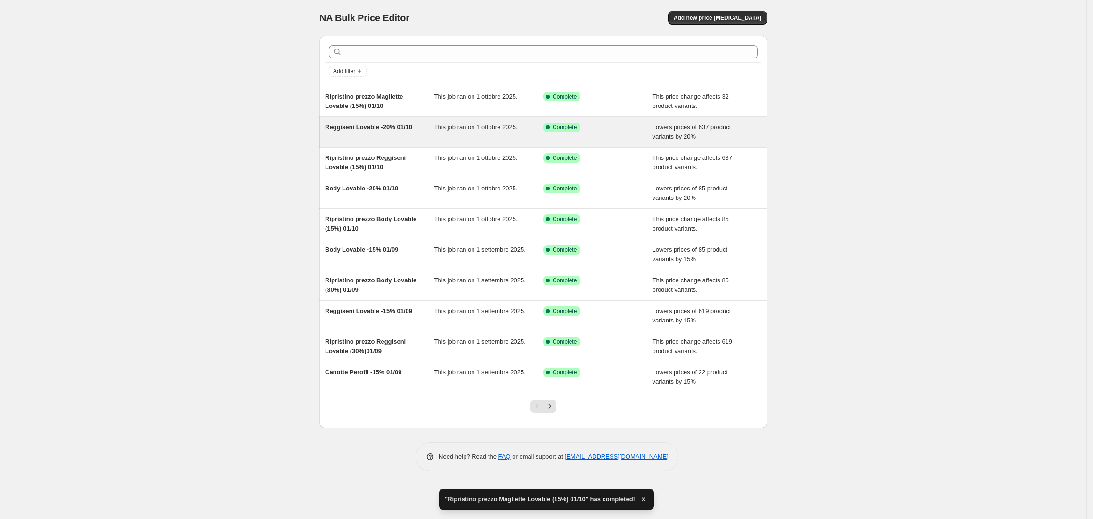
click at [341, 125] on span "Reggiseni Lovable -20% 01/10" at bounding box center [368, 126] width 87 height 7
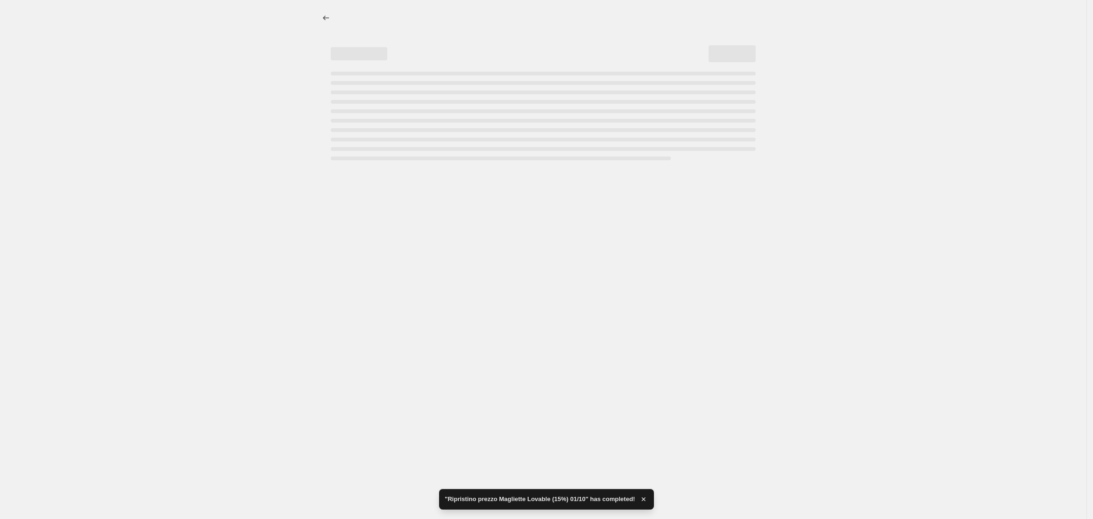
select select "percentage"
select select "vendor"
select select "collection"
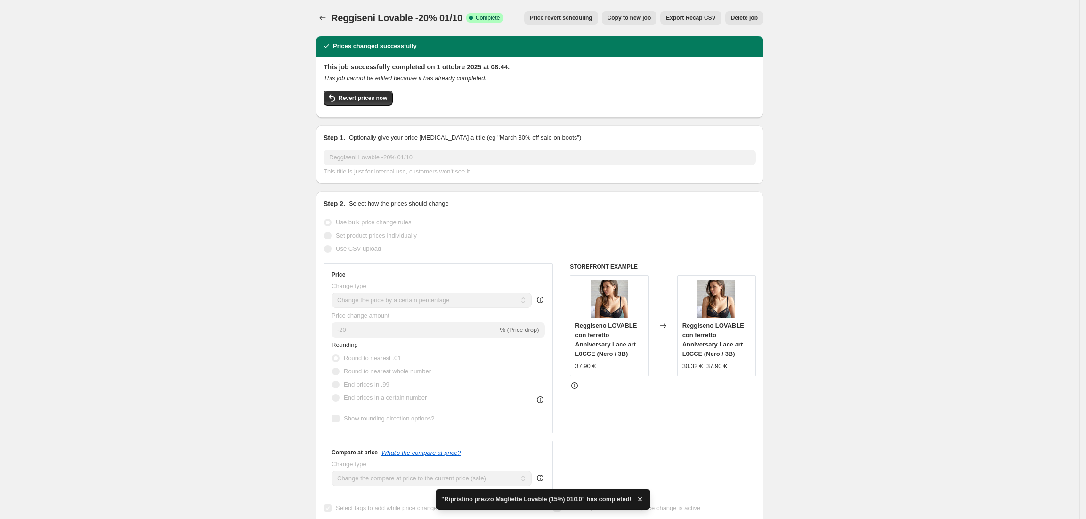
click at [651, 19] on span "Copy to new job" at bounding box center [630, 18] width 44 height 8
select select "percentage"
select select "vendor"
select select "collection"
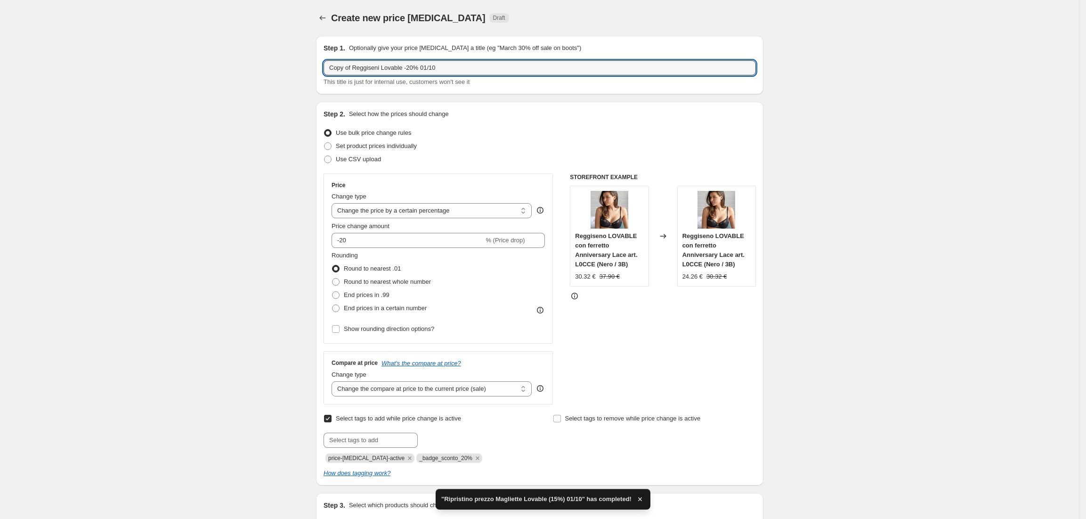
drag, startPoint x: 381, startPoint y: 69, endPoint x: 311, endPoint y: 73, distance: 70.3
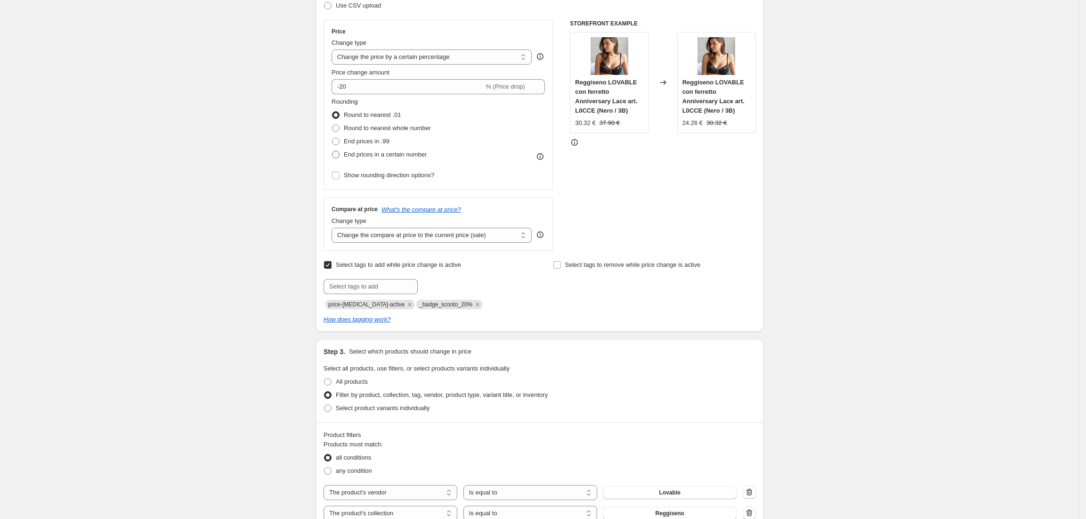
scroll to position [377, 0]
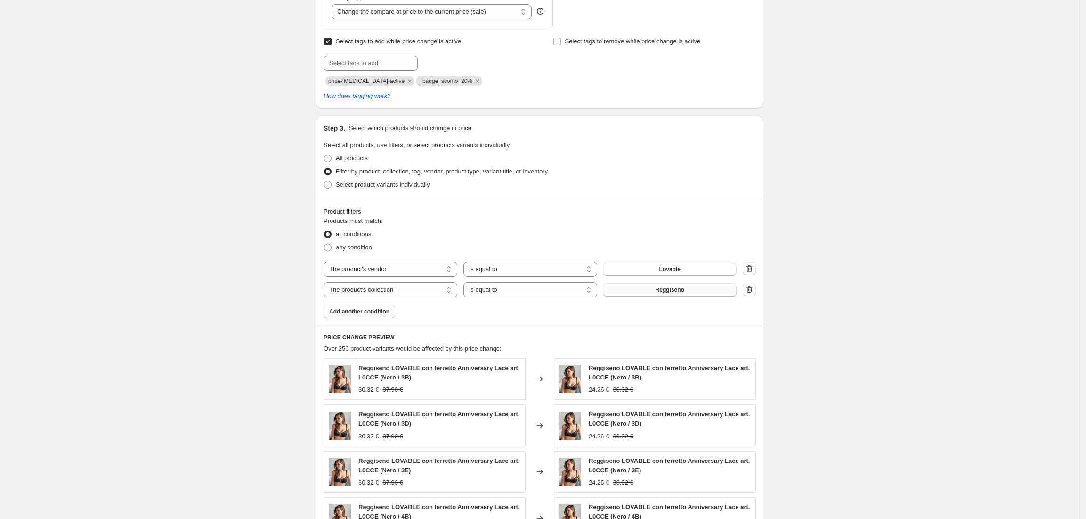
type input "Magliette Lovable -20% 01/10"
click at [656, 294] on button "Reggiseno" at bounding box center [670, 289] width 134 height 13
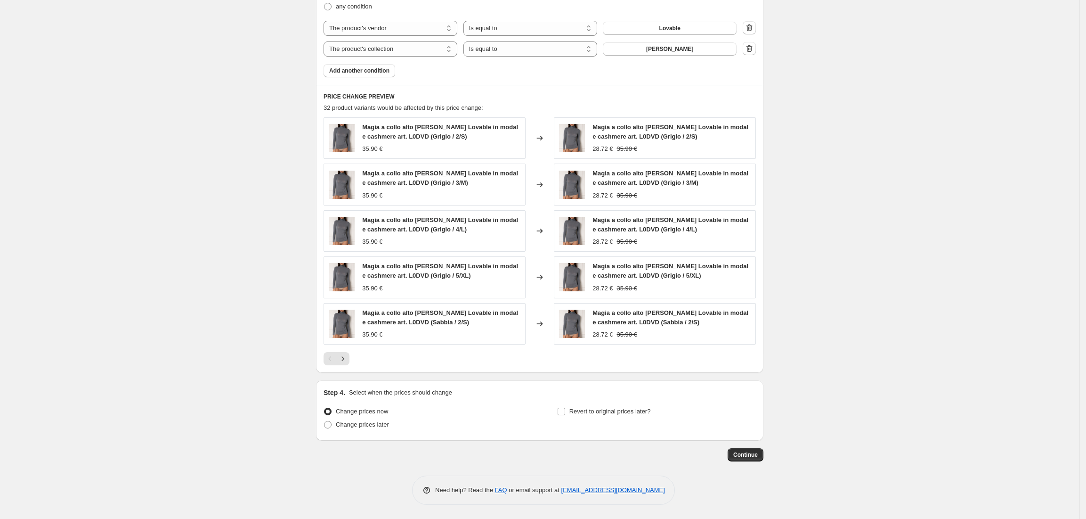
scroll to position [620, 0]
click at [745, 453] on span "Continue" at bounding box center [745, 455] width 24 height 8
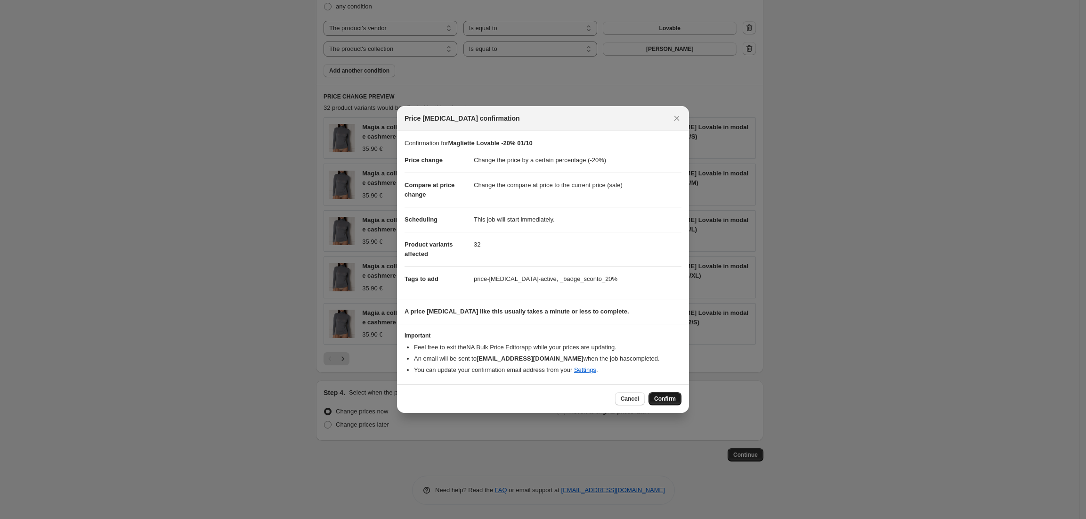
click at [673, 400] on span "Confirm" at bounding box center [665, 399] width 22 height 8
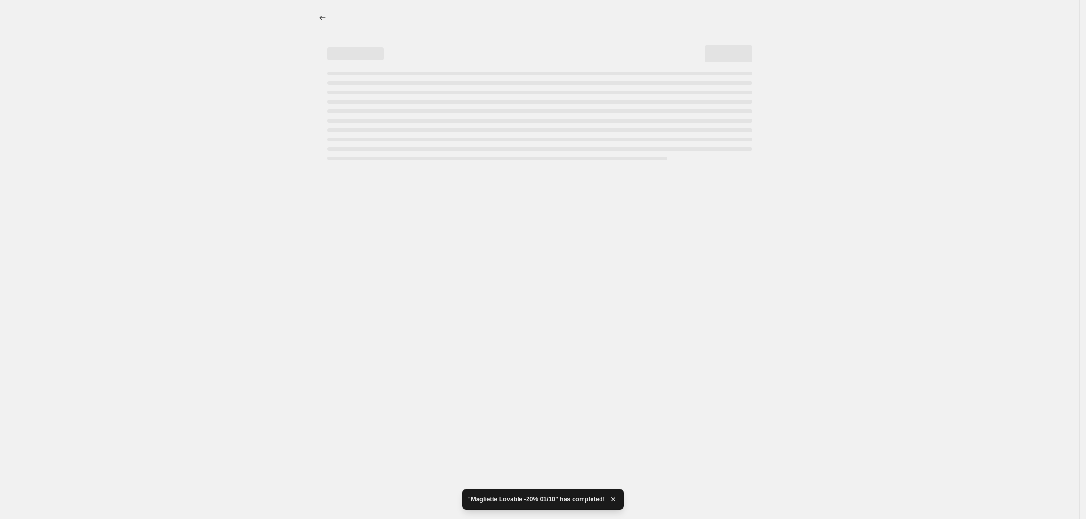
select select "percentage"
select select "vendor"
select select "collection"
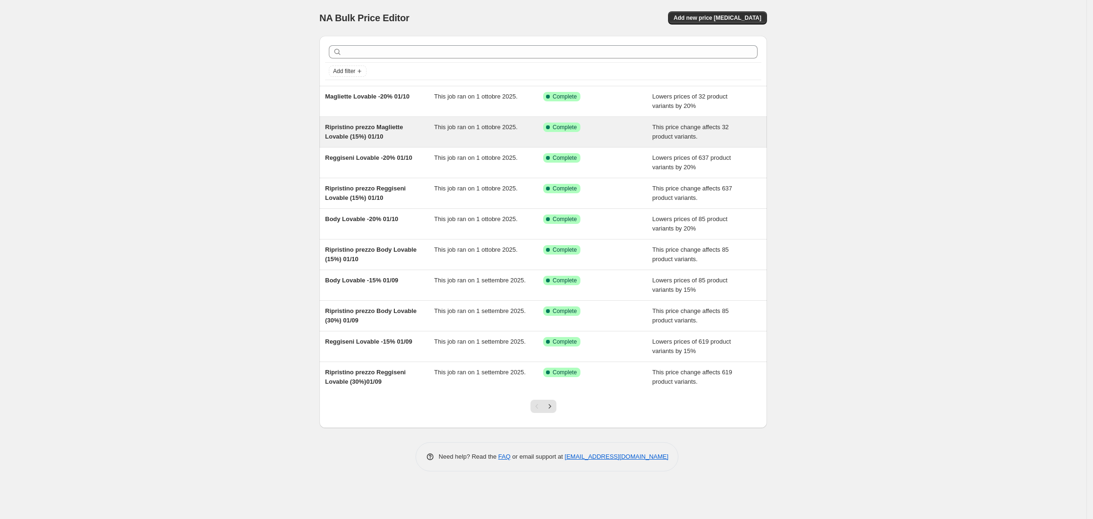
click at [349, 129] on span "Ripristino prezzo Magliette Lovable (15%) 01/10" at bounding box center [364, 131] width 78 height 16
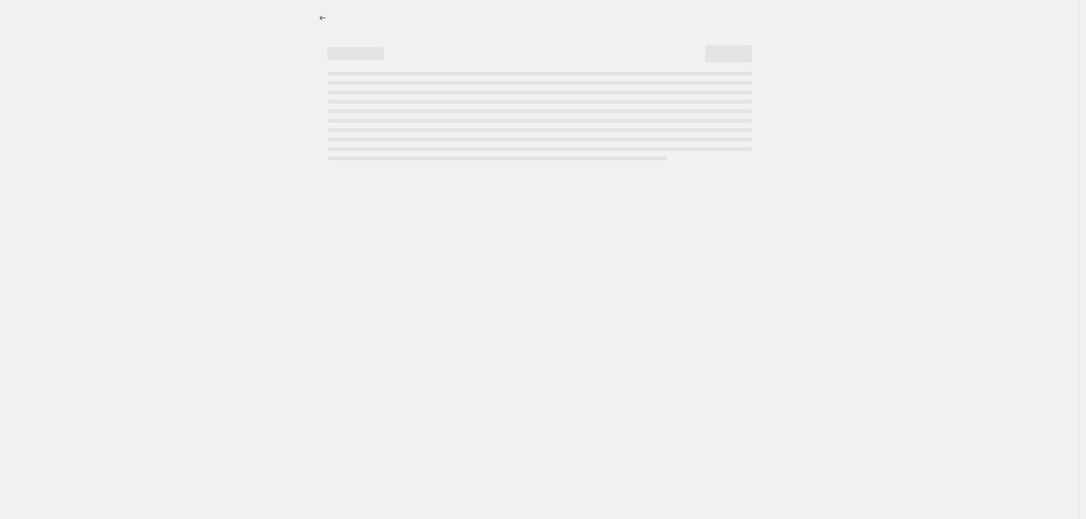
select select "ecap"
select select "no_change"
select select "vendor"
select select "collection"
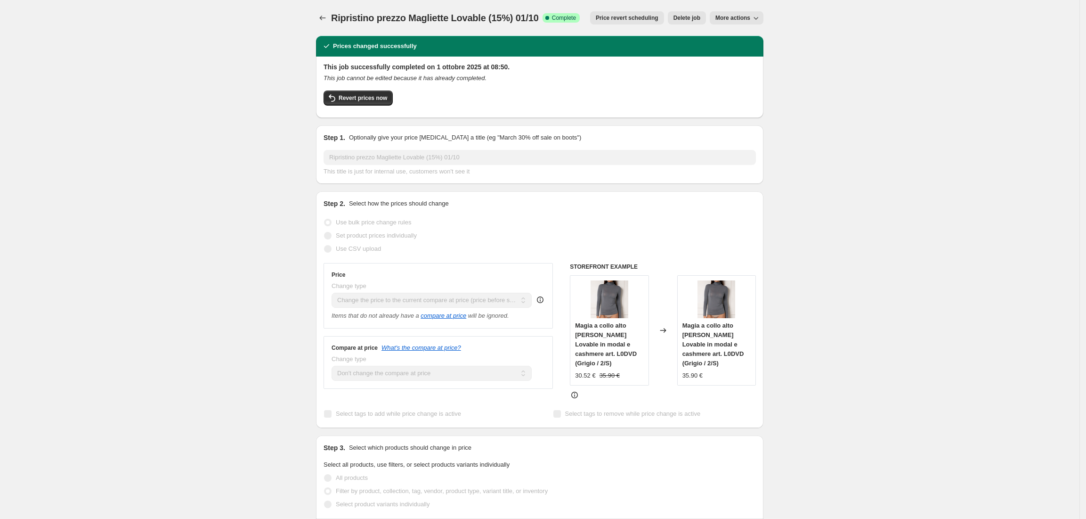
click at [760, 15] on icon "button" at bounding box center [755, 17] width 9 height 9
click at [750, 36] on span "Copy to new job" at bounding box center [742, 37] width 44 height 7
select select "ecap"
select select "no_change"
select select "vendor"
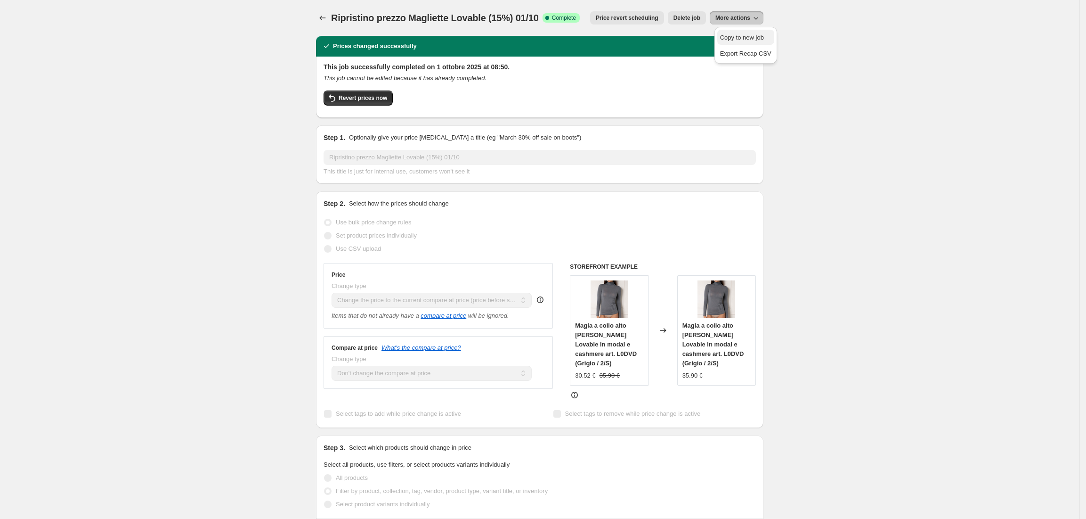
select select "collection"
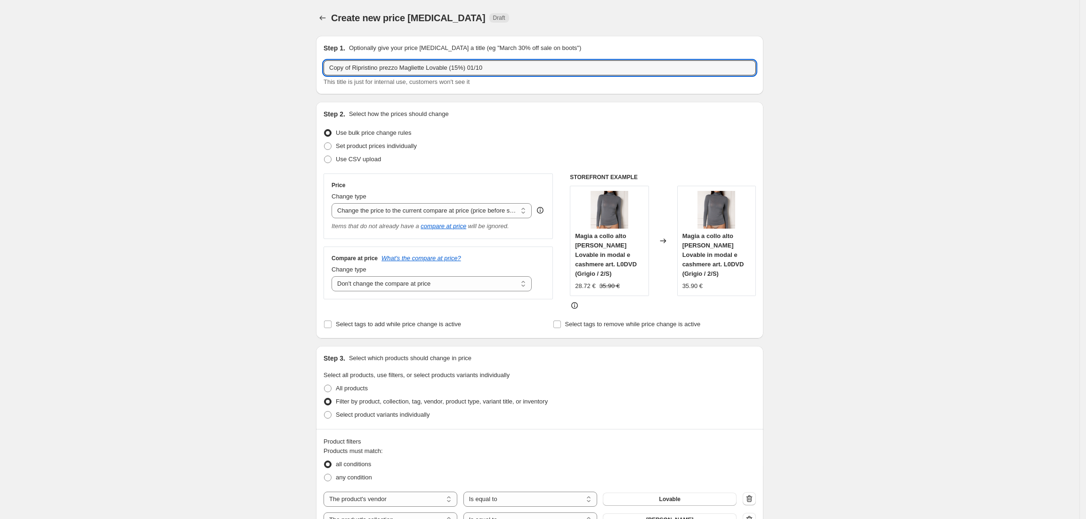
drag, startPoint x: 355, startPoint y: 69, endPoint x: 317, endPoint y: 75, distance: 38.3
click at [317, 74] on div "Step 1. Optionally give your price change job a title (eg "March 30% off sale o…" at bounding box center [536, 480] width 455 height 904
drag, startPoint x: 404, startPoint y: 70, endPoint x: 381, endPoint y: 68, distance: 23.2
click at [381, 68] on input "Ripristino prezzo Magliette Lovable (15%) 01/10" at bounding box center [540, 67] width 432 height 15
type input "Ripristino prezzo Guaine Lovable (15%) 01/10"
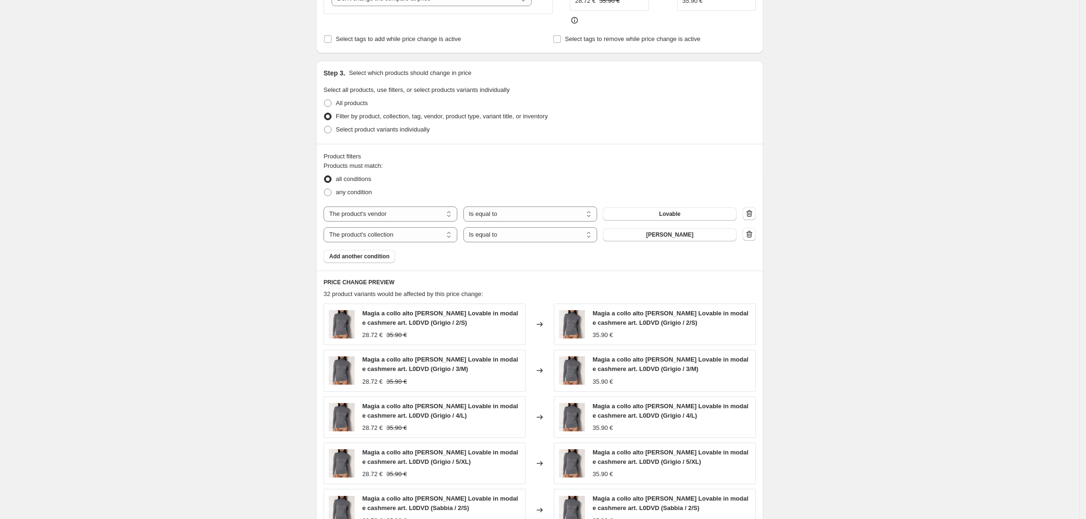
scroll to position [314, 0]
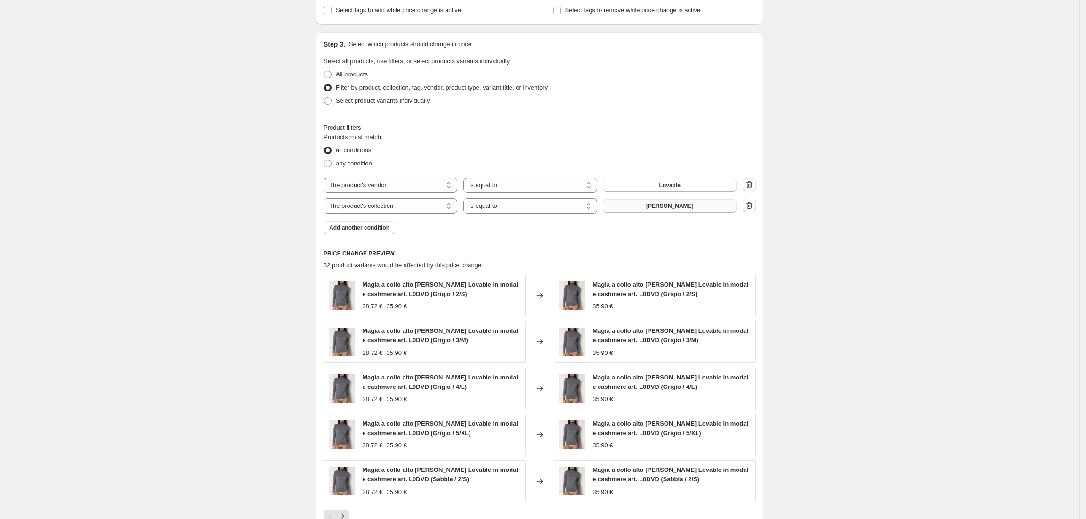
click at [666, 199] on button "Magliette donna" at bounding box center [670, 205] width 134 height 13
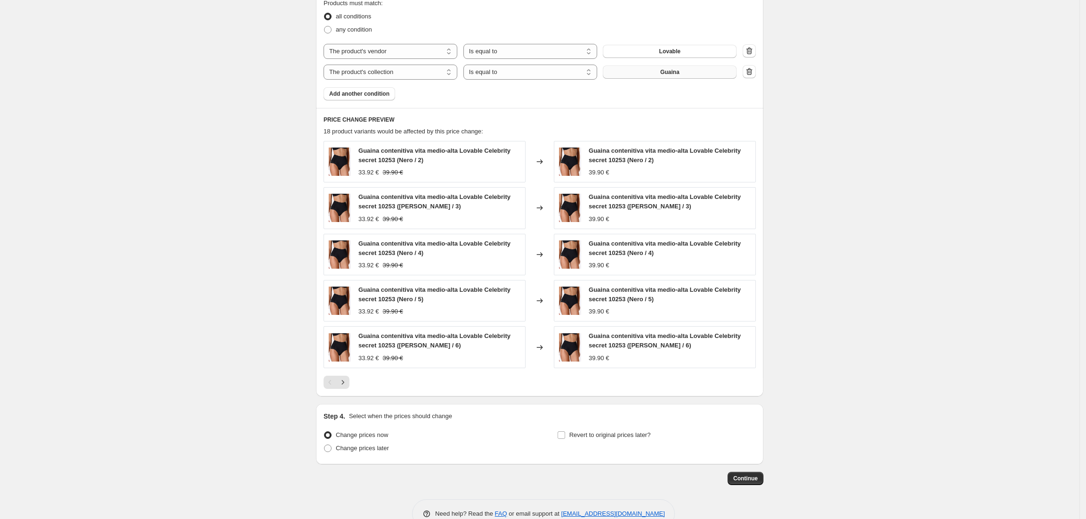
scroll to position [439, 0]
click at [743, 477] on span "Continue" at bounding box center [745, 477] width 24 height 8
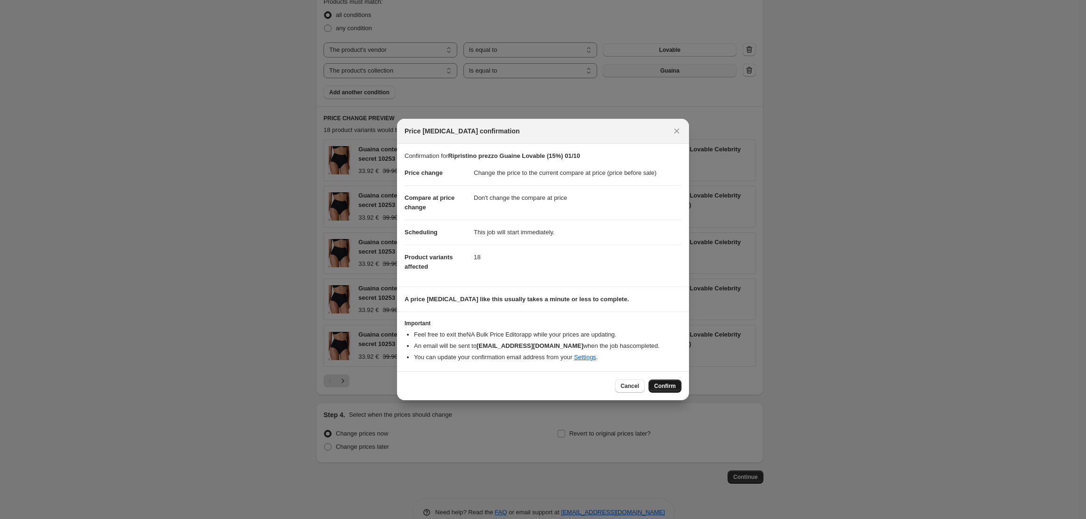
click at [664, 385] on span "Confirm" at bounding box center [665, 386] width 22 height 8
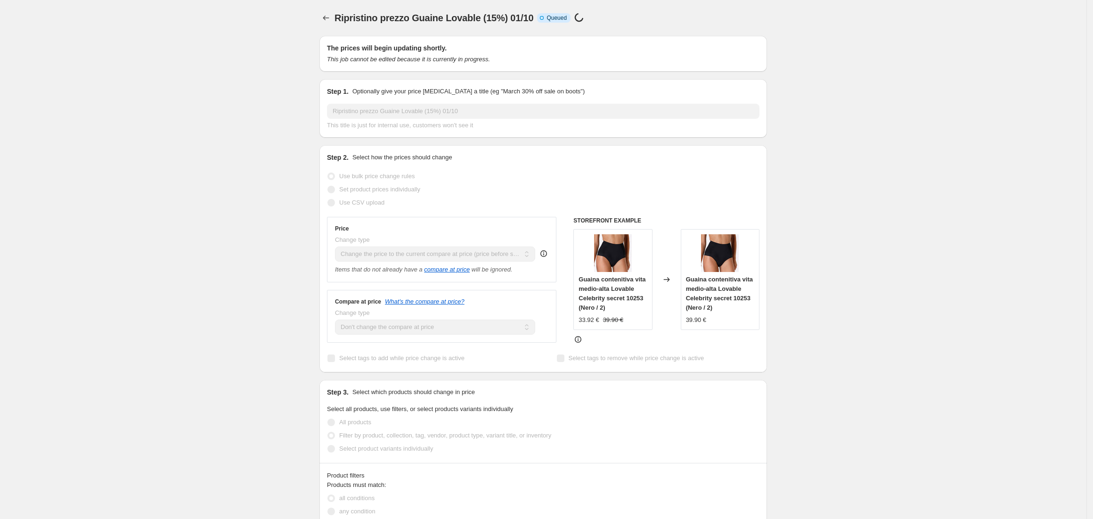
select select "ecap"
select select "no_change"
select select "vendor"
select select "collection"
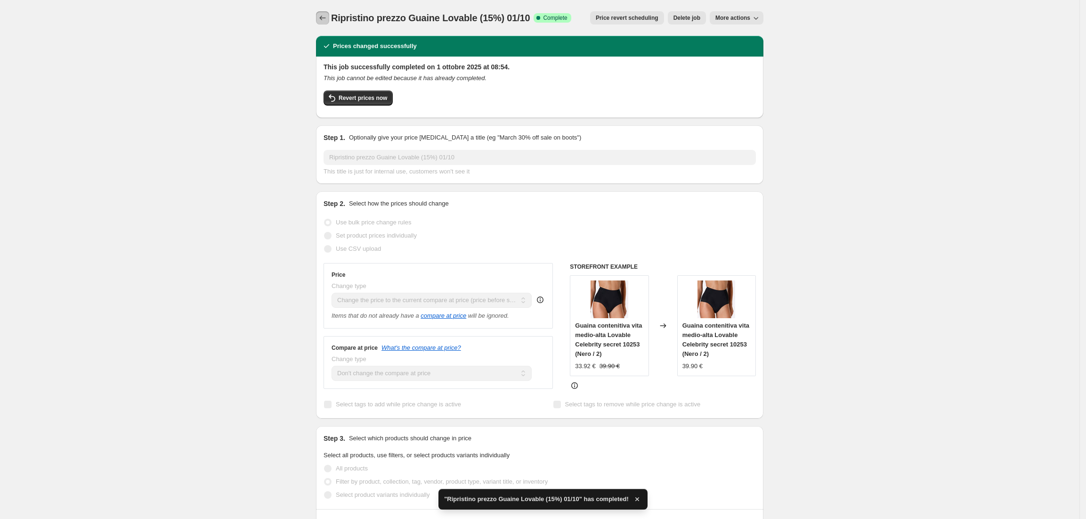
click at [327, 19] on icon "Price change jobs" at bounding box center [322, 17] width 9 height 9
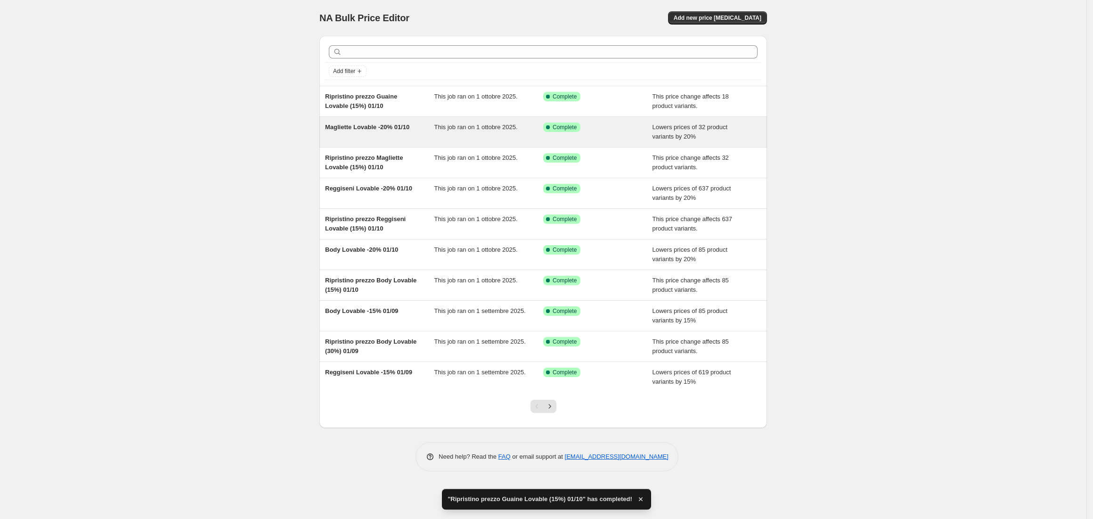
click at [341, 134] on div "Magliette Lovable -20% 01/10" at bounding box center [379, 131] width 109 height 19
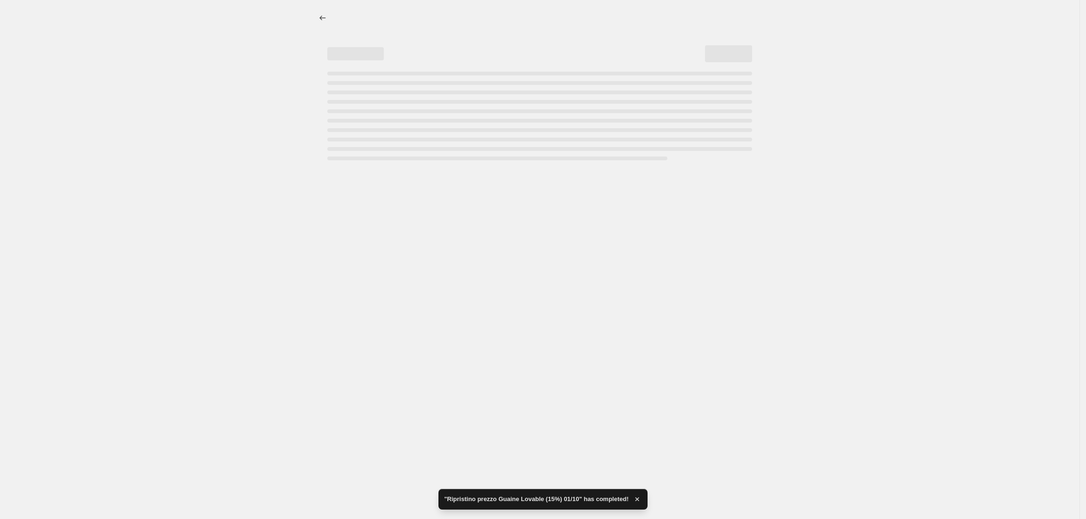
select select "percentage"
select select "vendor"
select select "collection"
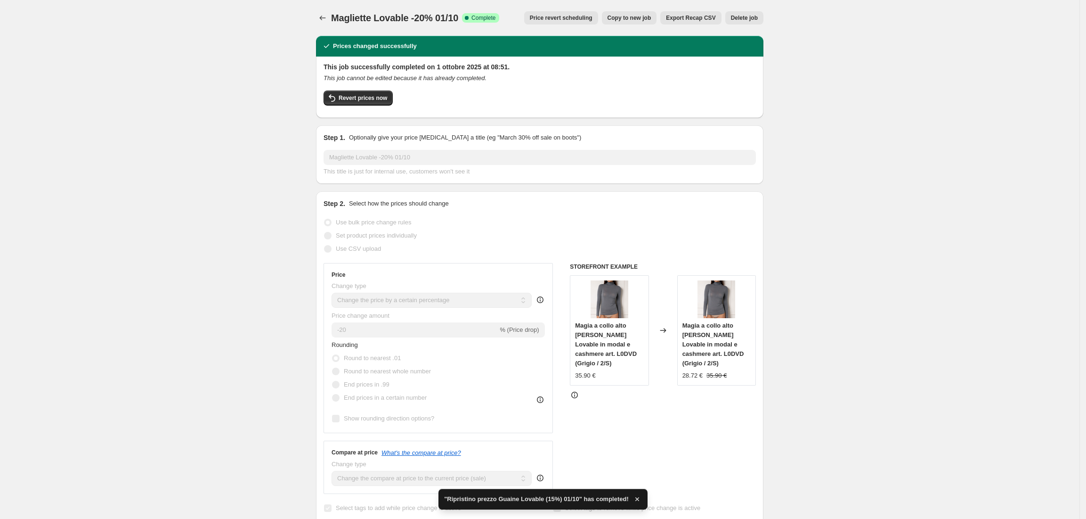
click at [646, 16] on span "Copy to new job" at bounding box center [630, 18] width 44 height 8
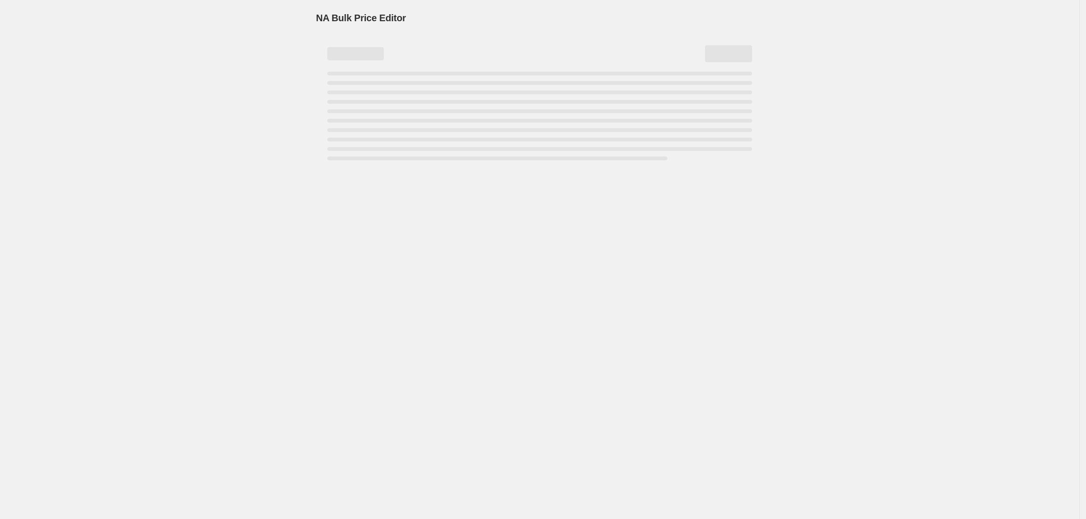
select select "percentage"
select select "vendor"
select select "collection"
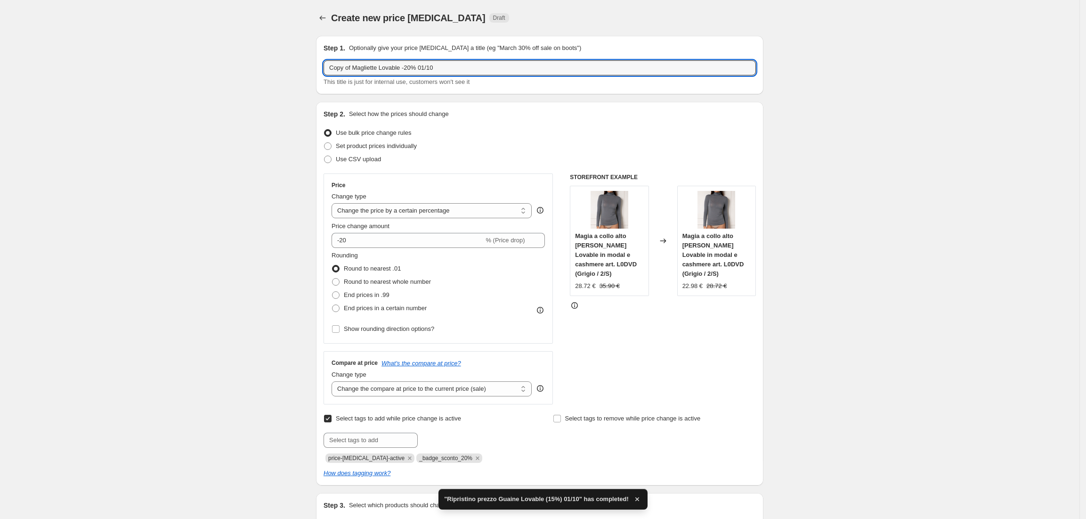
drag, startPoint x: 379, startPoint y: 67, endPoint x: 289, endPoint y: 67, distance: 90.4
type input "Guaine Lovable -20% 01/10"
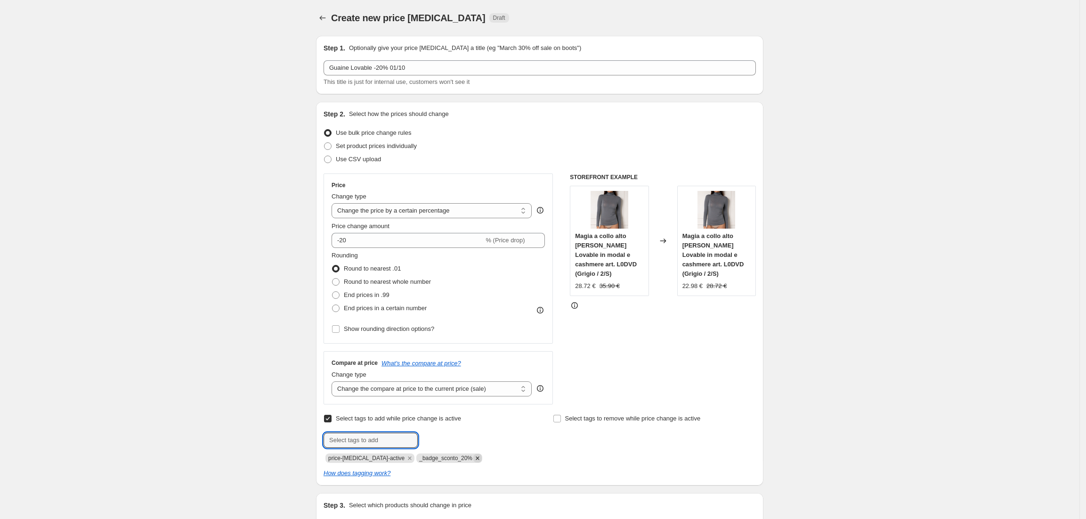
click at [473, 459] on icon "Remove _badge_sconto_20%" at bounding box center [477, 458] width 8 height 8
click at [357, 441] on input "text" at bounding box center [371, 439] width 94 height 15
type input "_badge_sconto_20%"
click at [453, 439] on span "_badge_scont..." at bounding box center [460, 439] width 43 height 7
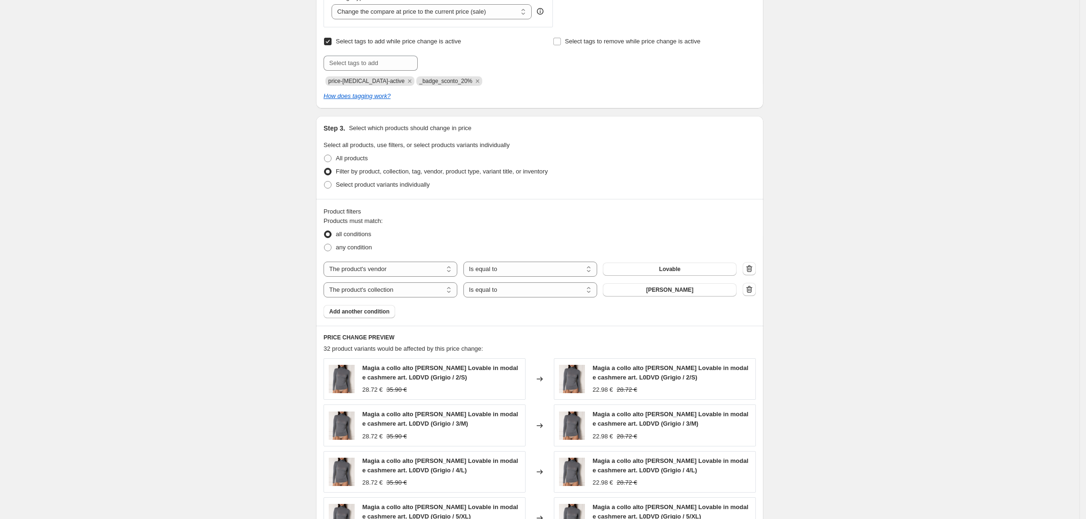
scroll to position [502, 0]
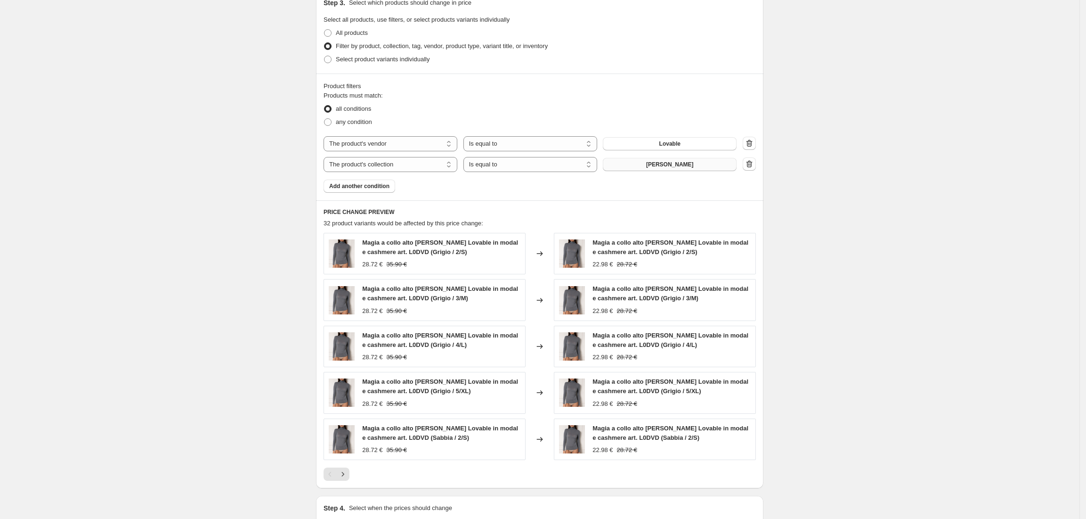
click at [667, 166] on span "Magliette donna" at bounding box center [670, 165] width 48 height 8
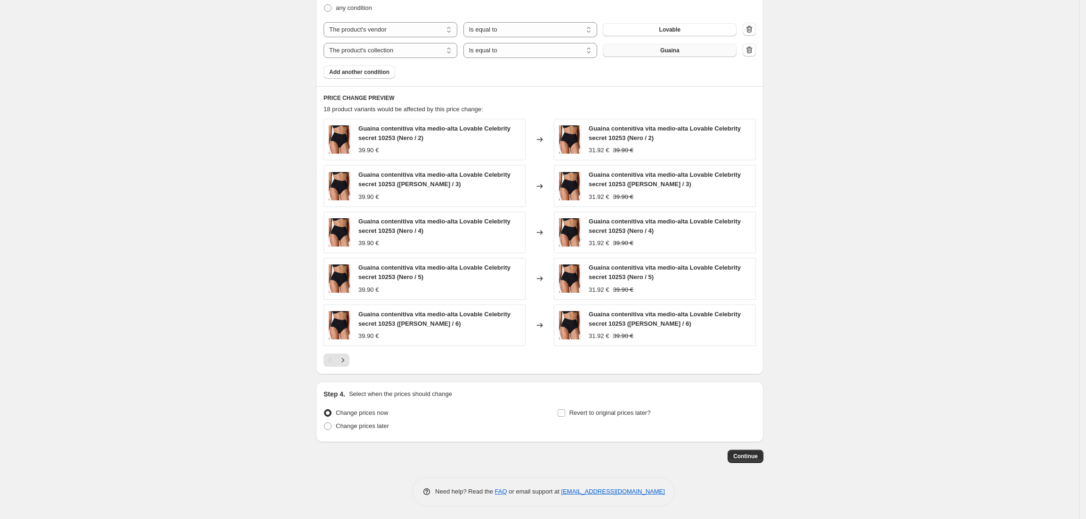
scroll to position [620, 0]
click at [756, 452] on span "Continue" at bounding box center [745, 455] width 24 height 8
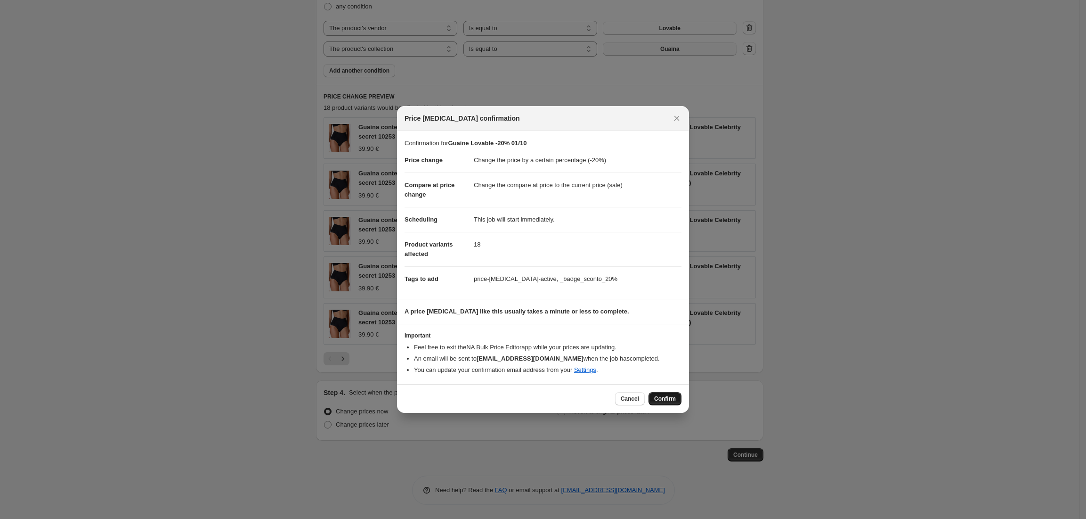
click at [668, 401] on span "Confirm" at bounding box center [665, 399] width 22 height 8
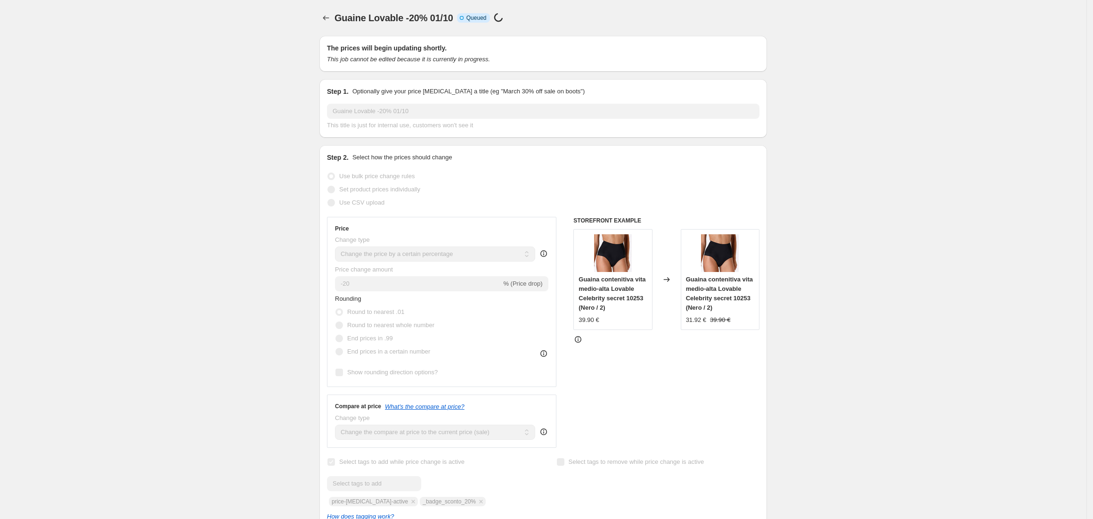
select select "percentage"
select select "vendor"
select select "collection"
